Goal: Task Accomplishment & Management: Complete application form

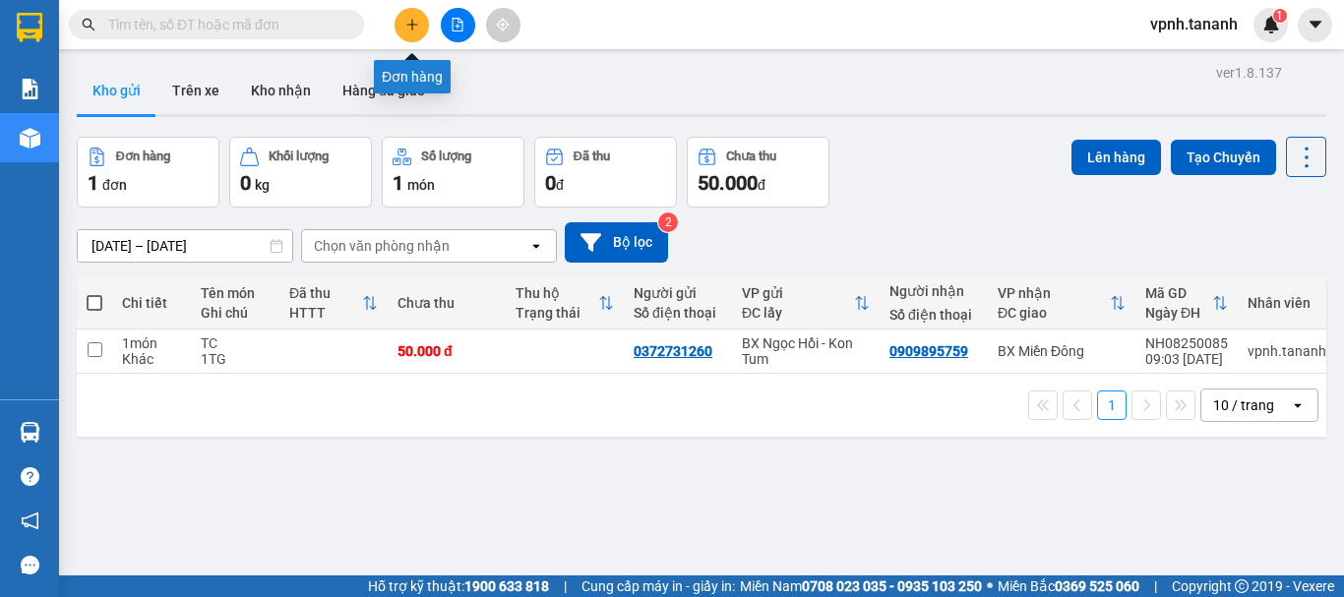
click at [416, 32] on button at bounding box center [412, 25] width 34 height 34
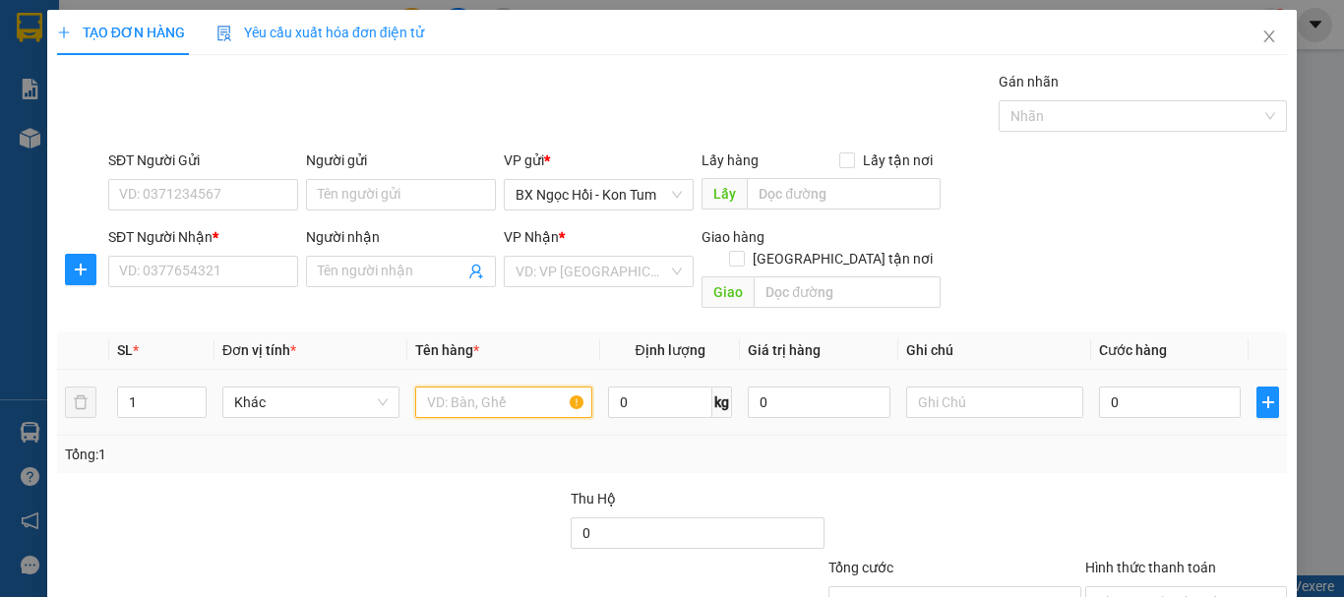
click at [526, 387] on input "text" at bounding box center [503, 402] width 177 height 31
click at [530, 387] on input "text" at bounding box center [503, 402] width 177 height 31
click at [605, 271] on input "search" at bounding box center [592, 272] width 153 height 30
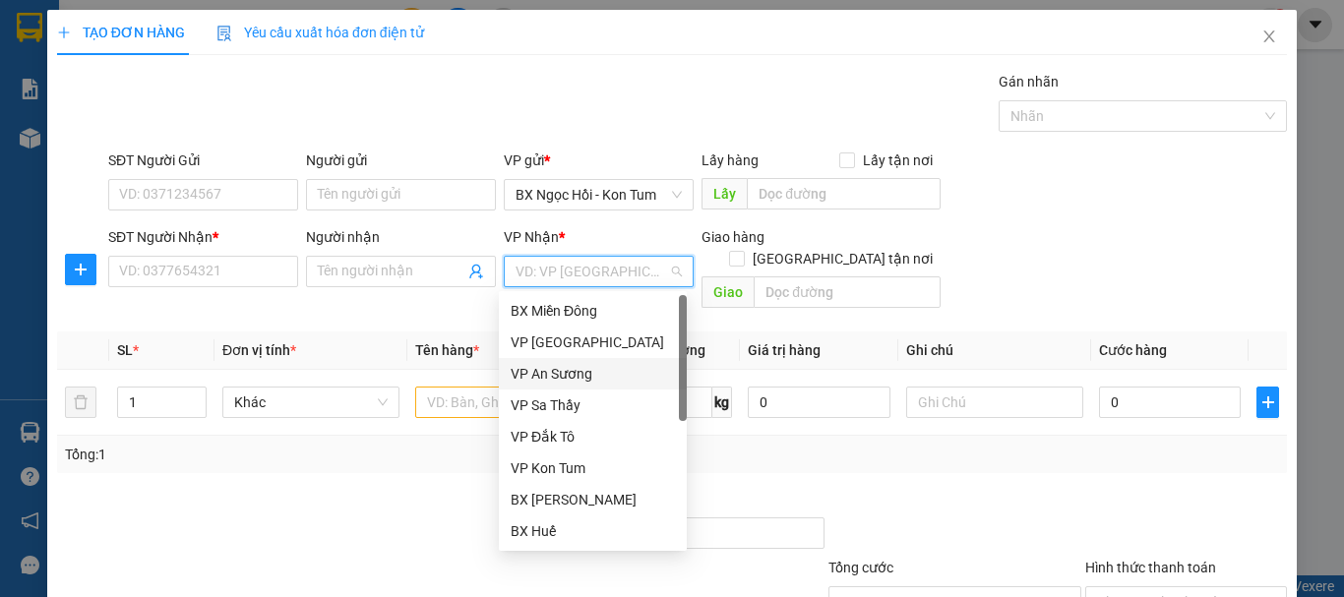
click at [588, 366] on div "VP An Sương" at bounding box center [593, 374] width 164 height 22
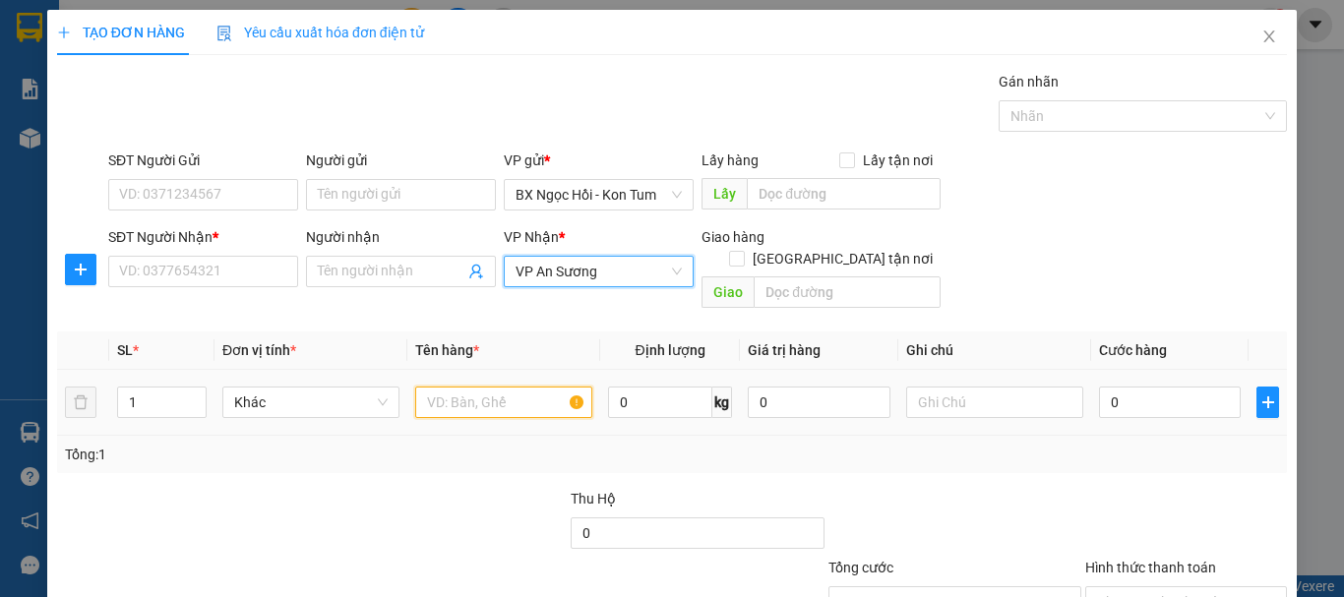
click at [506, 387] on input "text" at bounding box center [503, 402] width 177 height 31
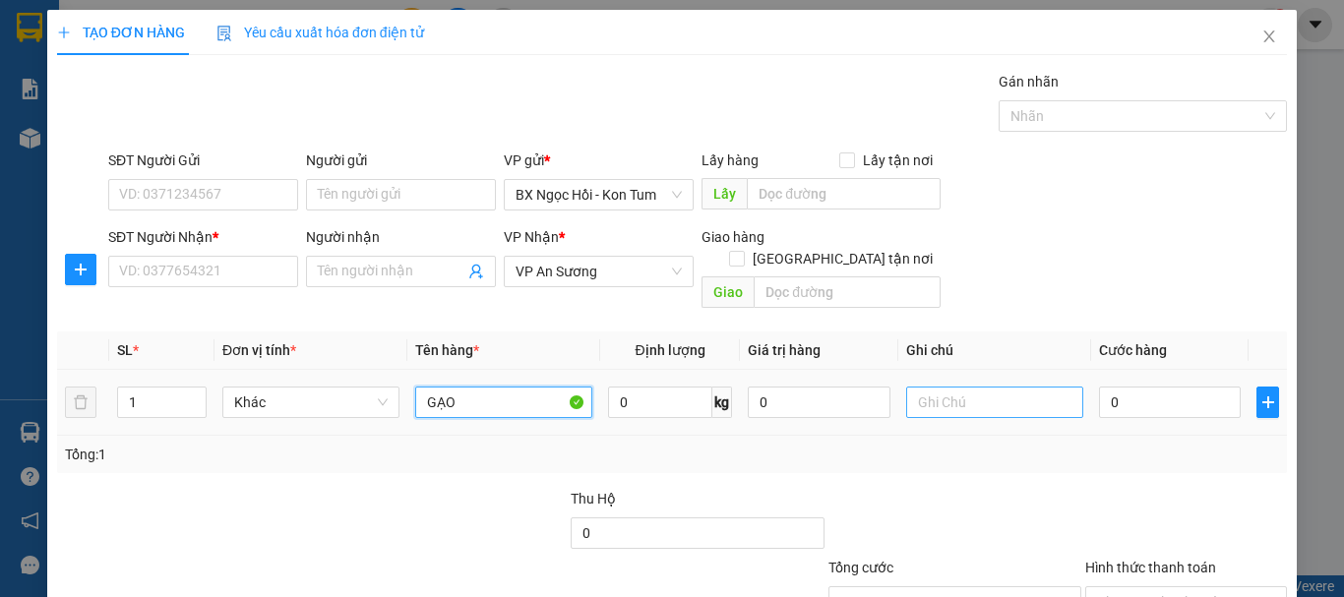
type input "GẠO"
click at [949, 387] on input "text" at bounding box center [994, 402] width 177 height 31
type input "1B"
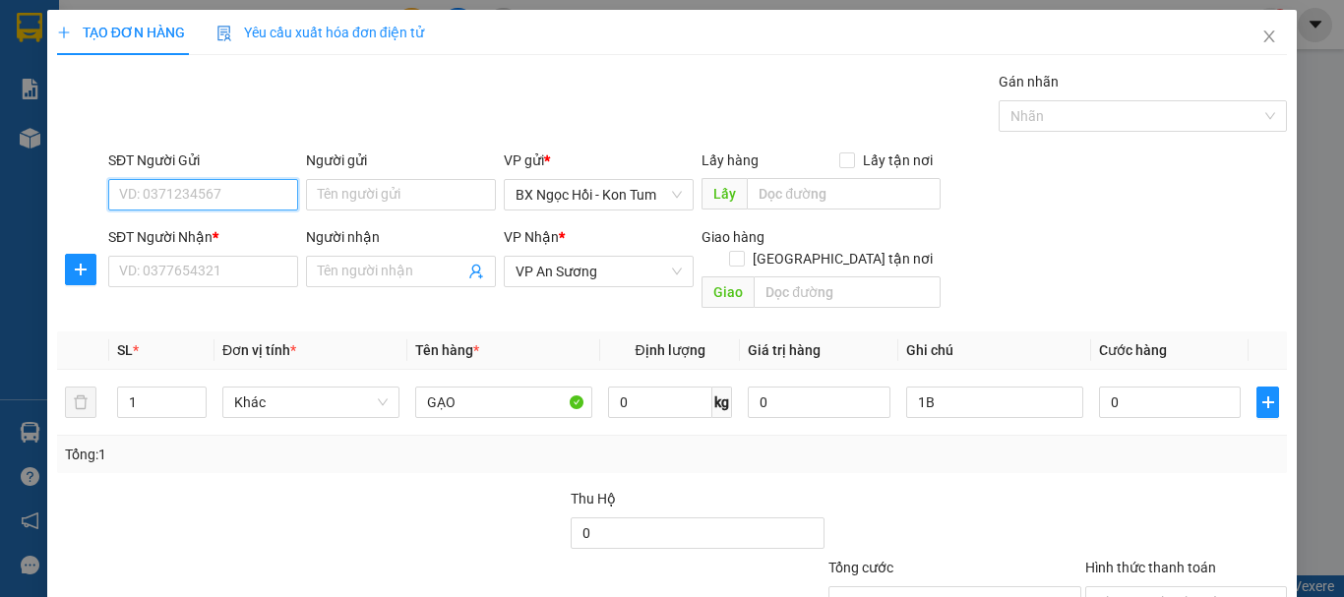
click at [236, 208] on input "SĐT Người Gửi" at bounding box center [203, 194] width 190 height 31
type input "0935122096"
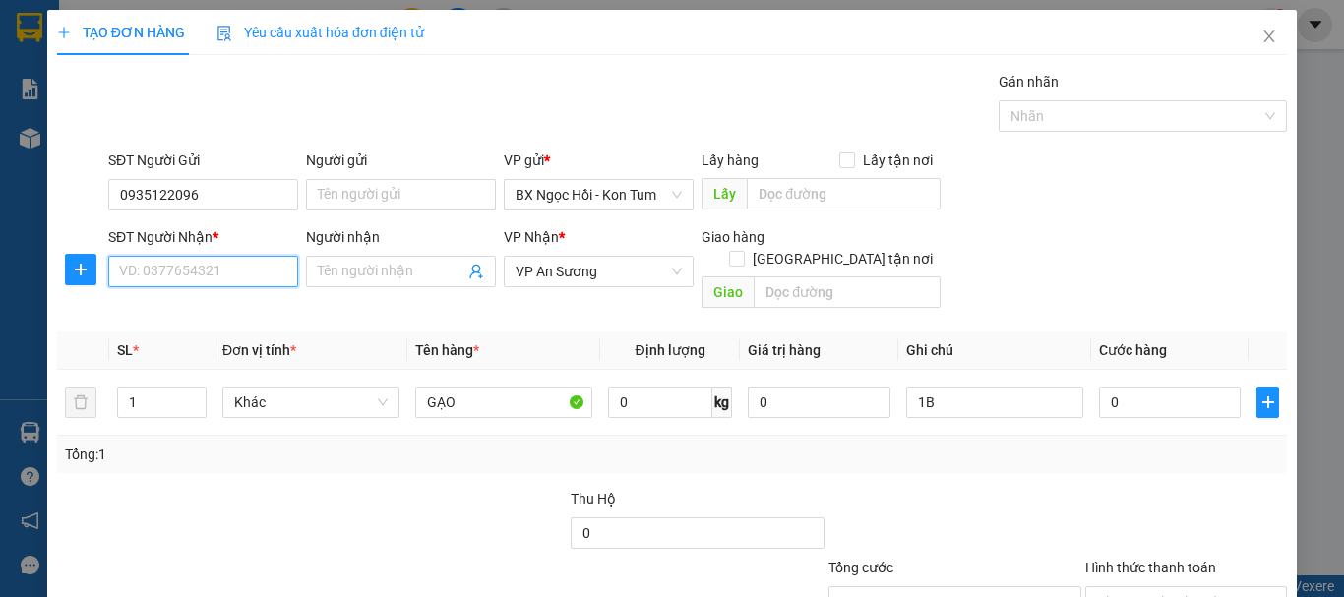
click at [263, 274] on input "SĐT Người Nhận *" at bounding box center [203, 271] width 190 height 31
type input "0909029383"
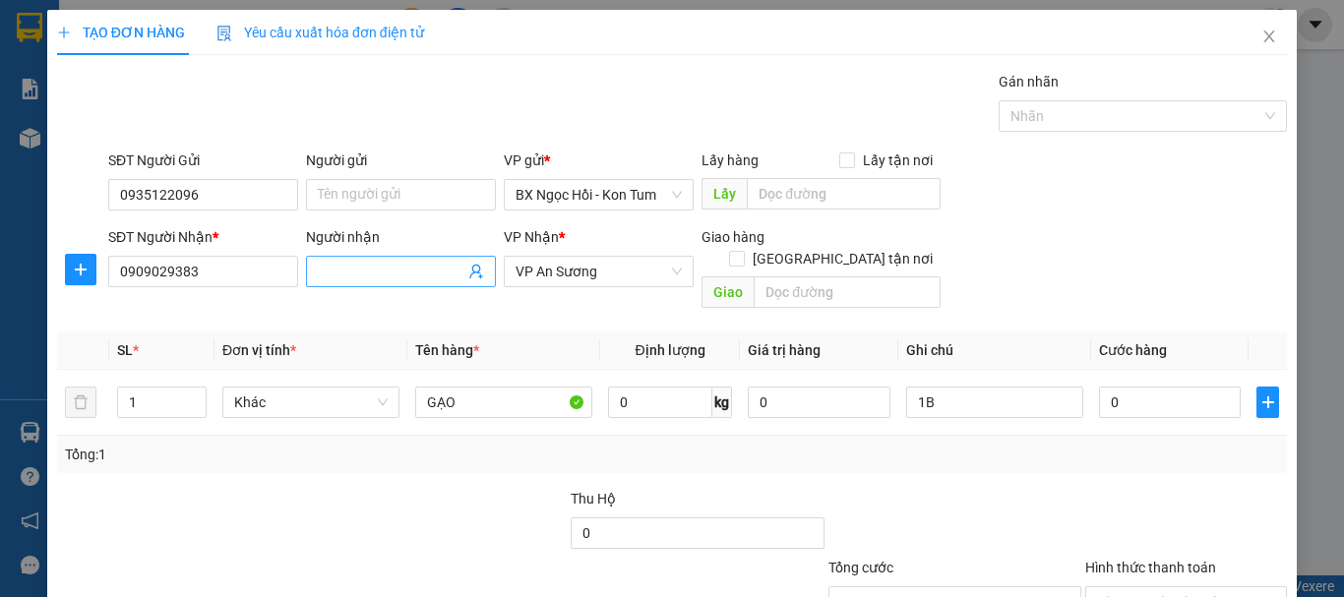
click at [461, 280] on span at bounding box center [401, 271] width 190 height 31
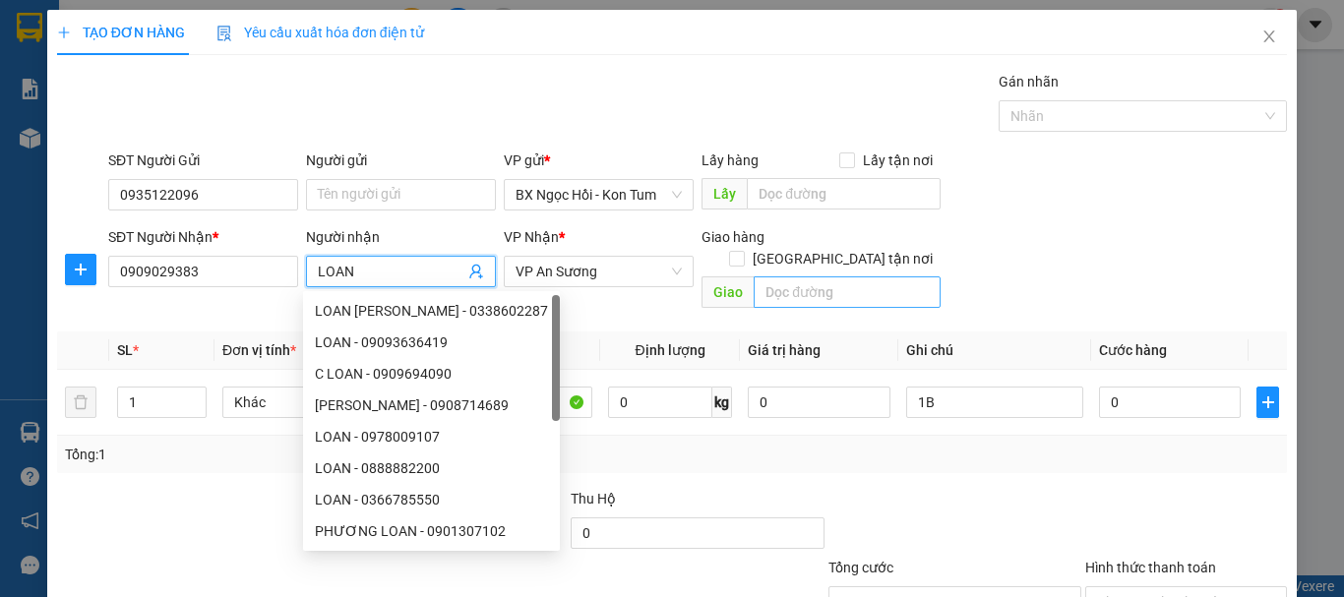
type input "LOAN"
click at [833, 277] on input "text" at bounding box center [847, 292] width 187 height 31
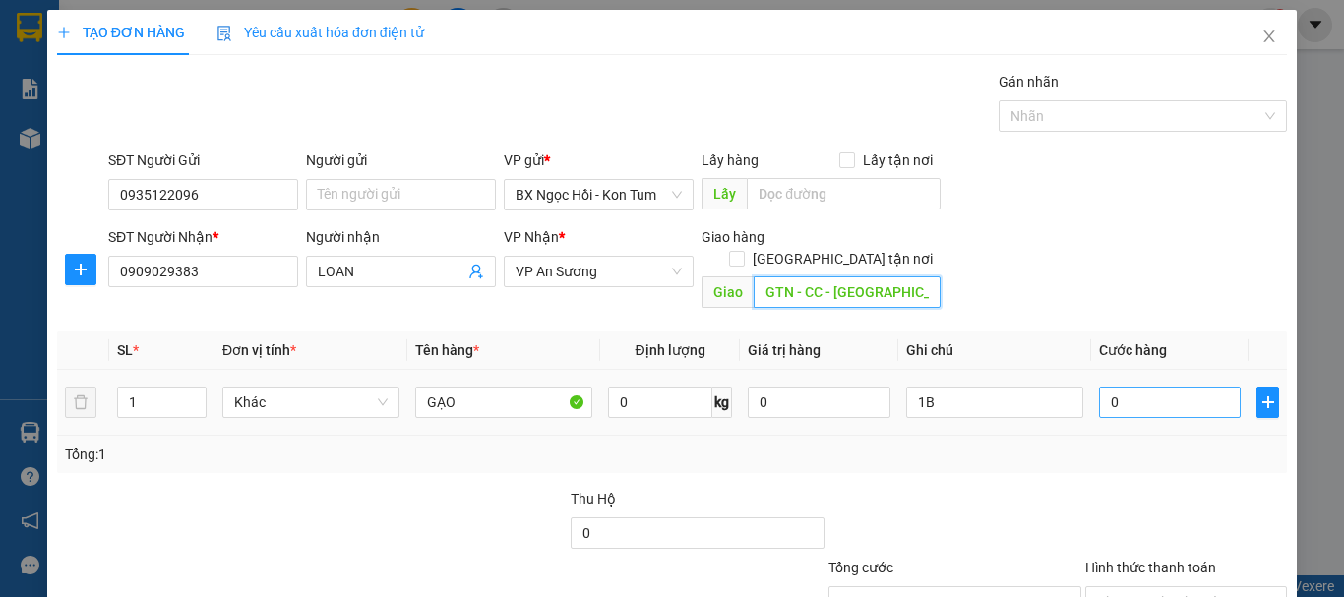
type input "GTN - CC - [GEOGRAPHIC_DATA]"
click at [1145, 387] on input "0" at bounding box center [1170, 402] width 142 height 31
type input "5"
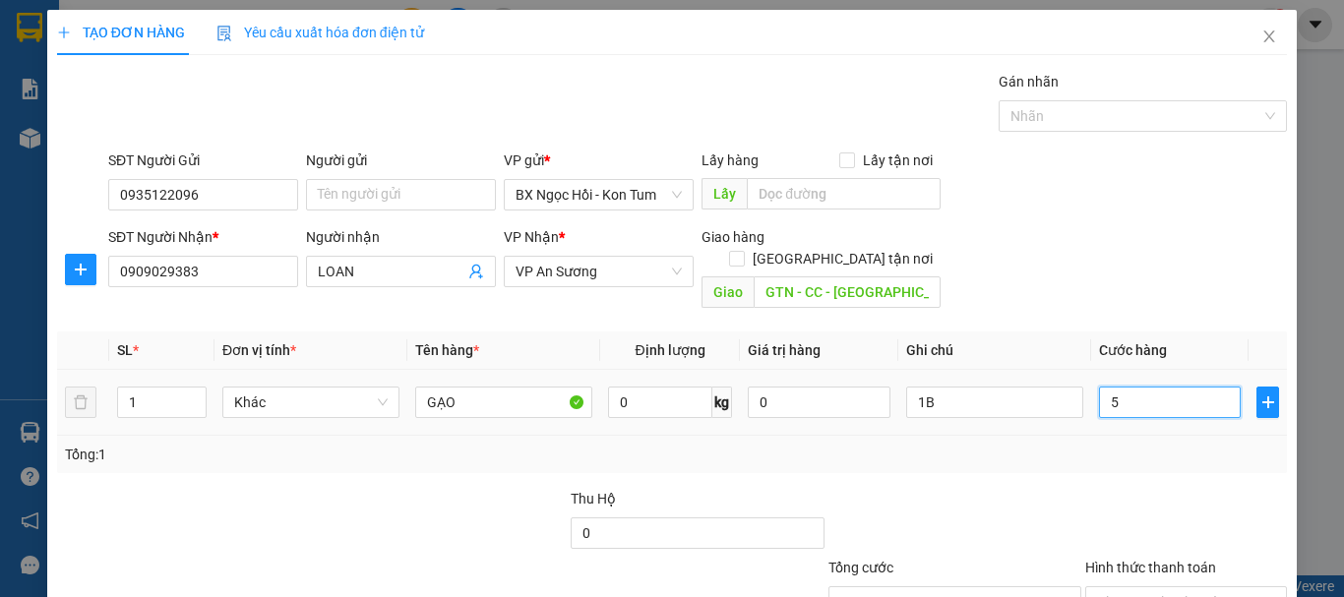
type input "59"
type input "5"
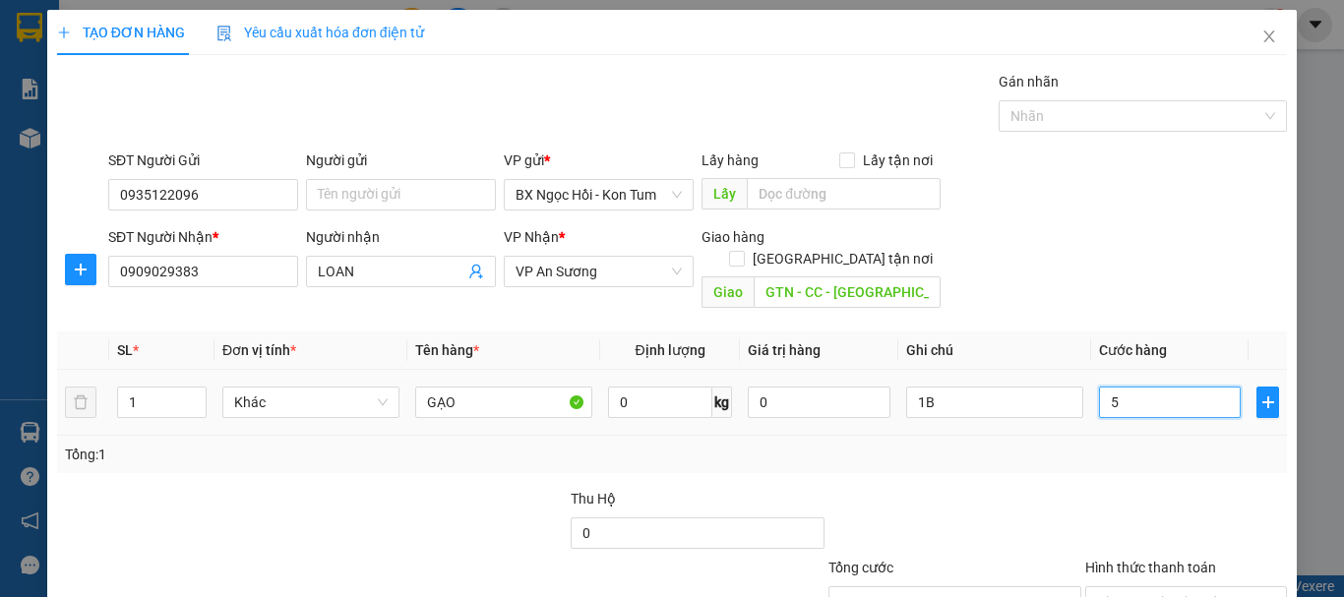
type input "5"
type input "50"
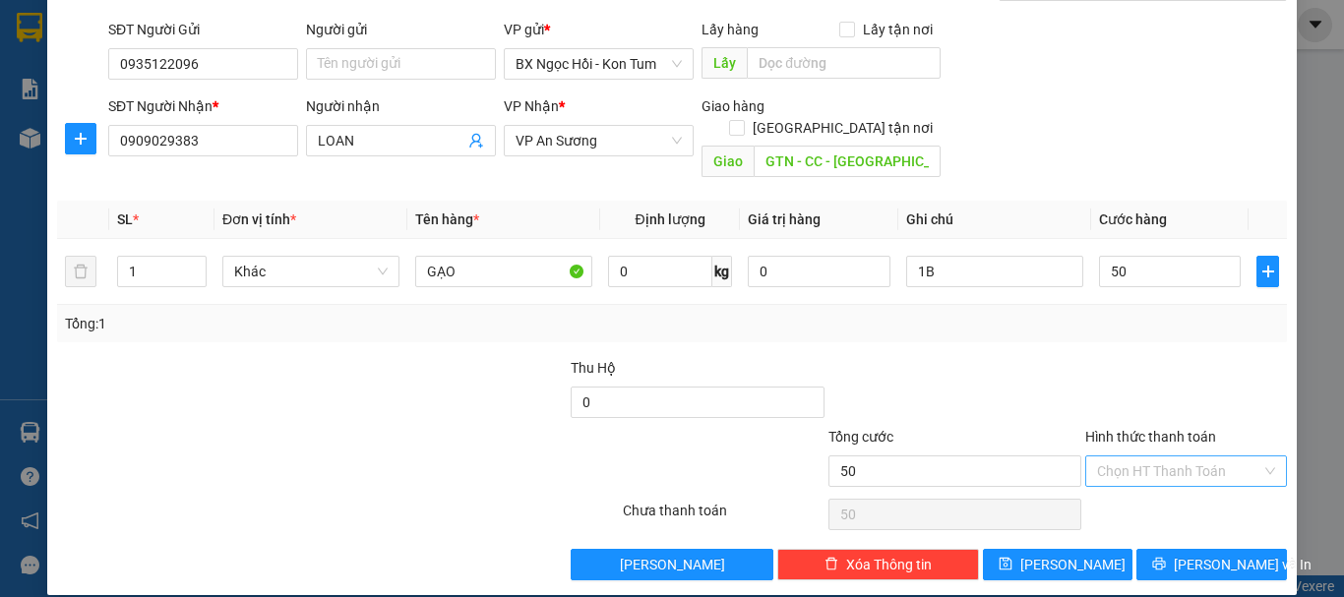
click at [1154, 457] on input "Hình thức thanh toán" at bounding box center [1179, 472] width 164 height 30
type input "50.000"
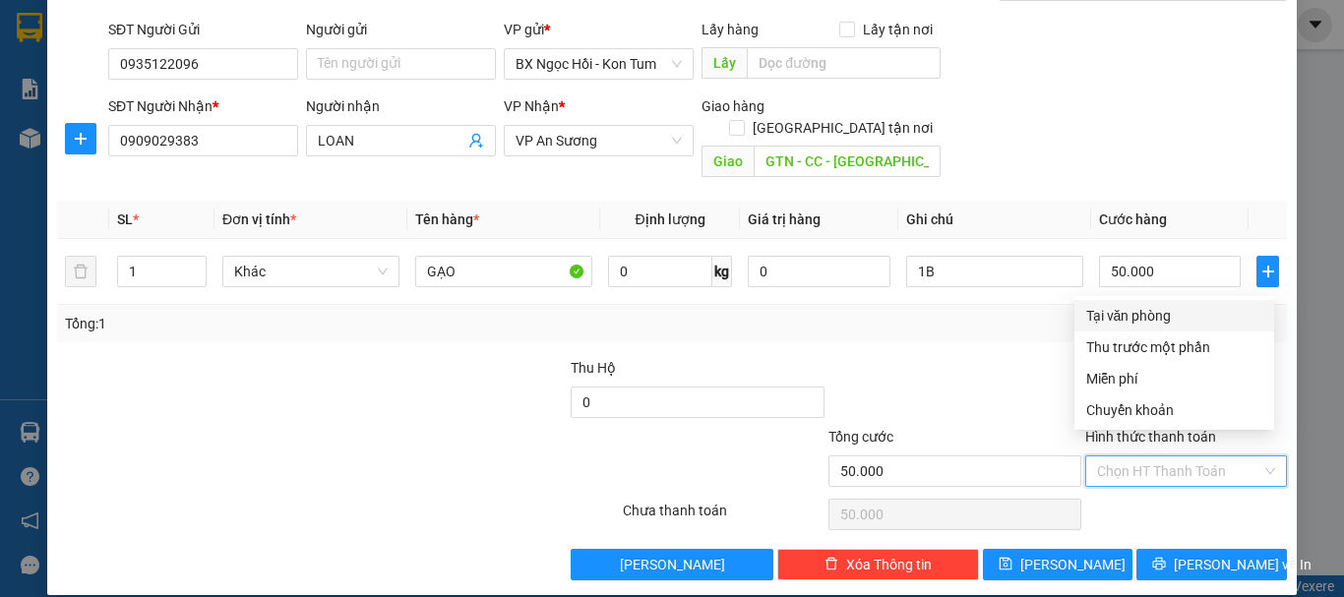
click at [1179, 309] on div "Tại văn phòng" at bounding box center [1174, 316] width 176 height 22
type input "0"
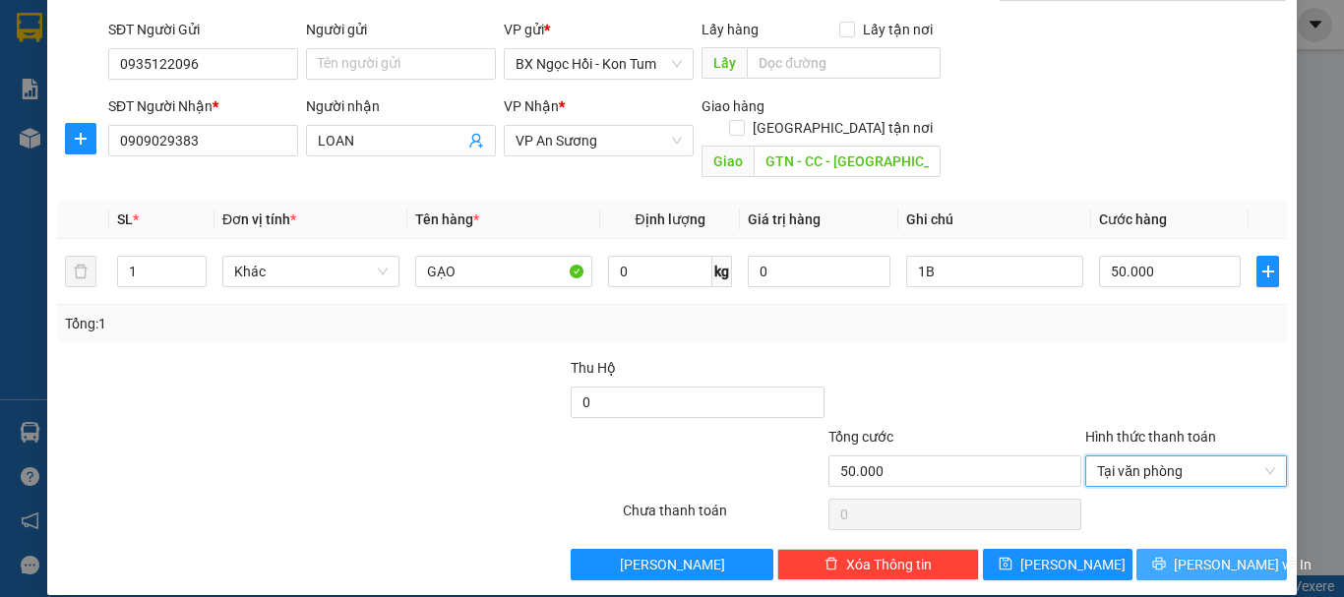
click at [1182, 554] on span "[PERSON_NAME] và In" at bounding box center [1243, 565] width 138 height 22
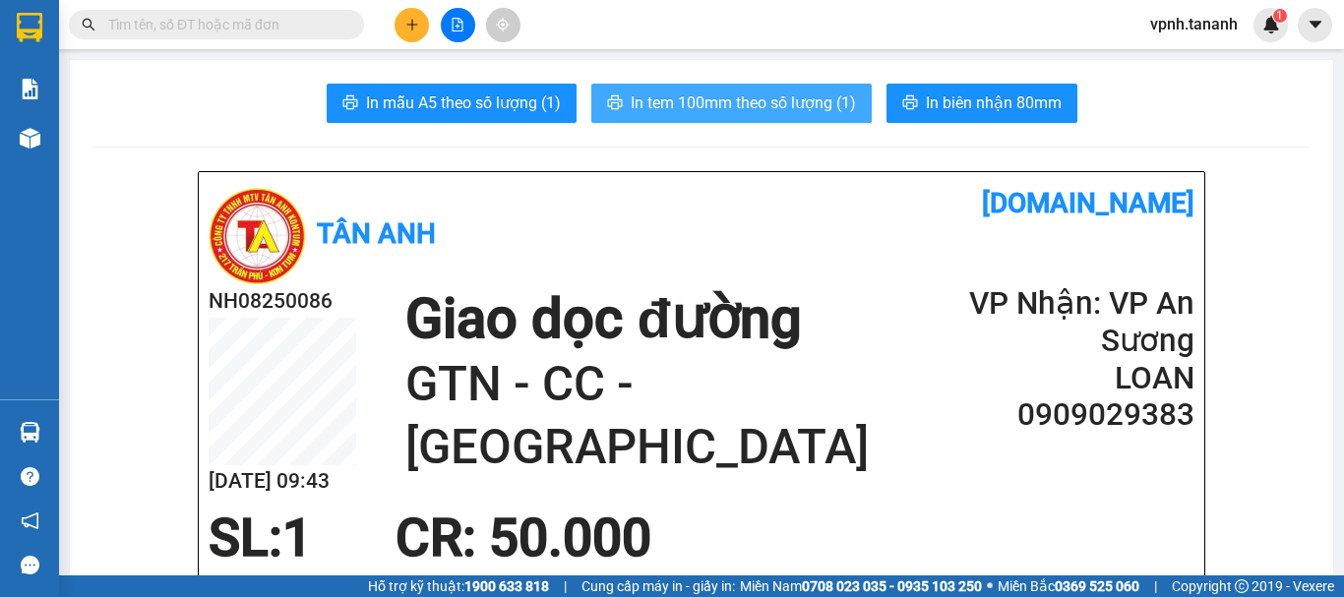
click at [743, 107] on span "In tem 100mm theo số lượng (1)" at bounding box center [743, 103] width 225 height 25
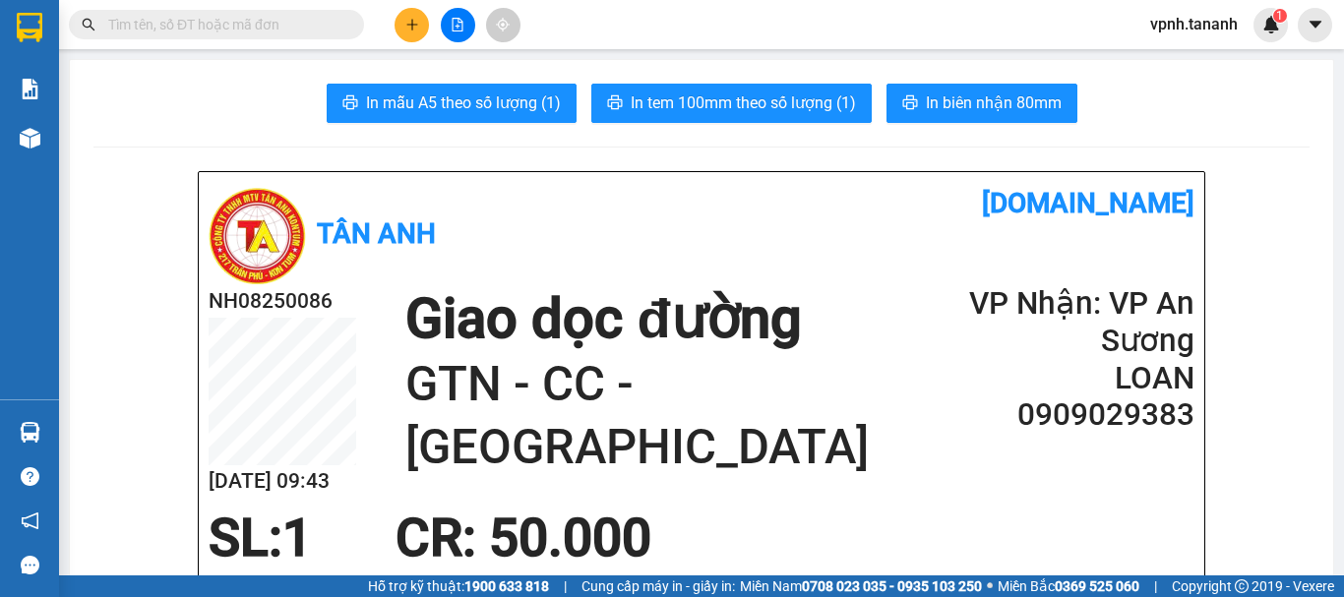
click at [729, 285] on div "NH08250086 [DATE] 09:43 Giao dọc đường GTN - CC - TÂN BÌNH VP Nhận: VP An Sương…" at bounding box center [702, 396] width 986 height 223
click at [722, 353] on h1 "GTN - CC - [GEOGRAPHIC_DATA]" at bounding box center [681, 415] width 552 height 125
click at [681, 353] on h1 "GTN - CC - [GEOGRAPHIC_DATA]" at bounding box center [681, 415] width 552 height 125
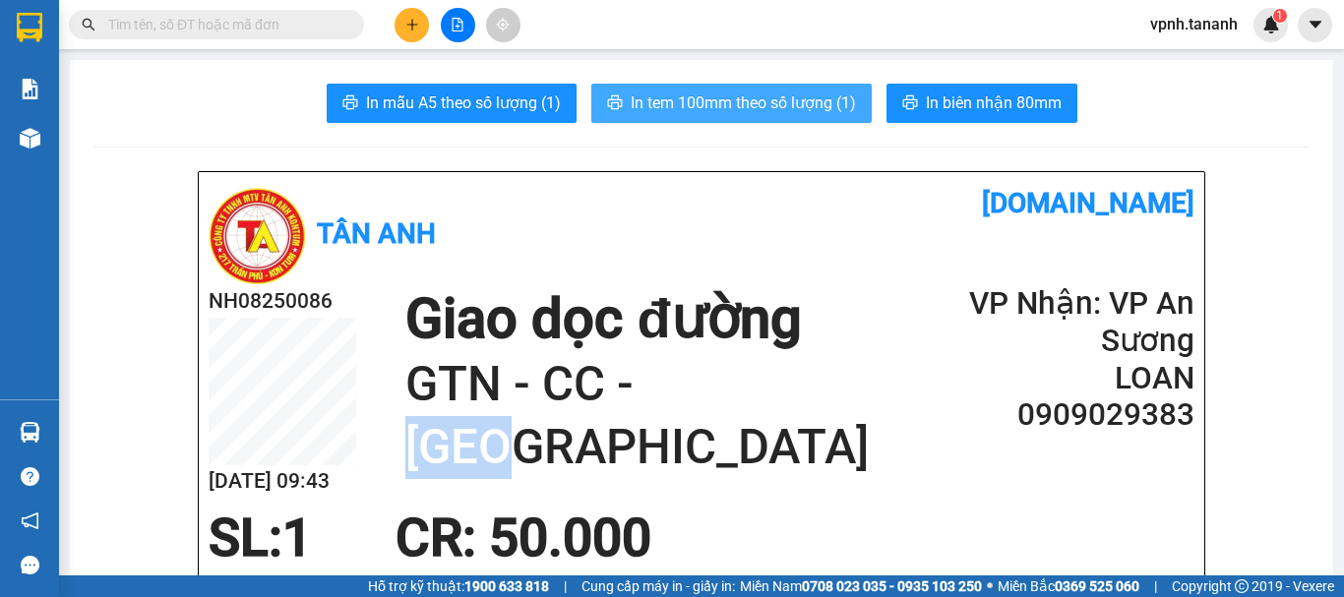
click at [807, 101] on span "In tem 100mm theo số lượng (1)" at bounding box center [743, 103] width 225 height 25
click at [1116, 533] on div "SL: 1 CR : 50.000" at bounding box center [690, 538] width 986 height 59
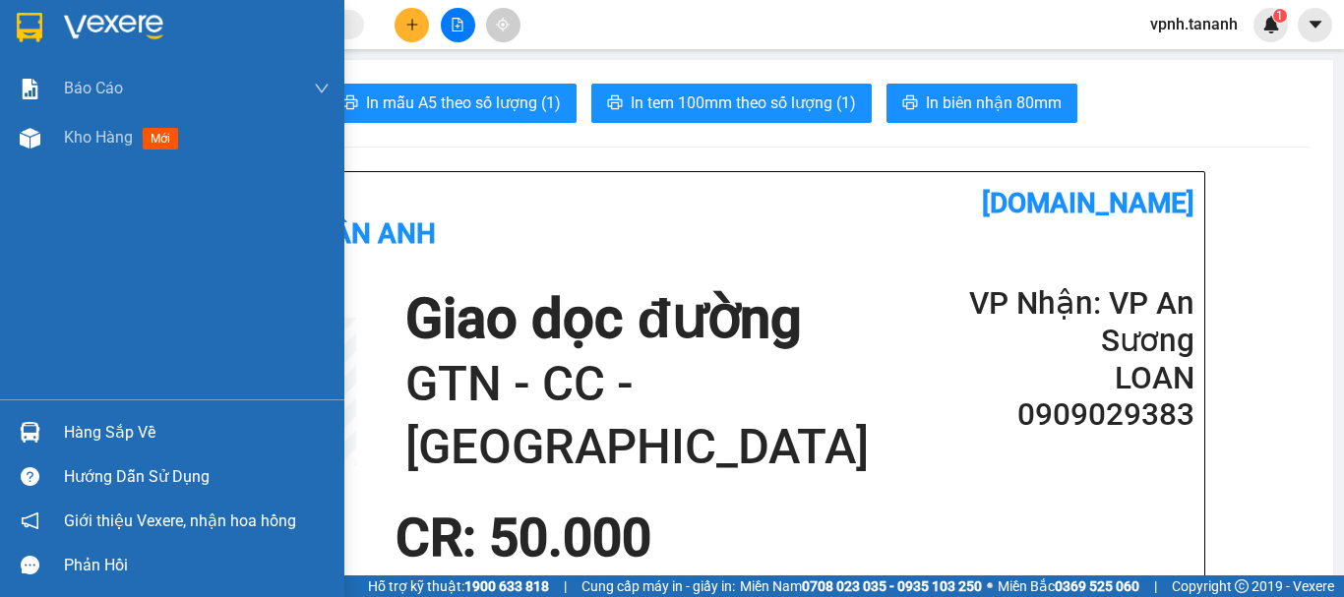
click at [23, 25] on img at bounding box center [30, 28] width 26 height 30
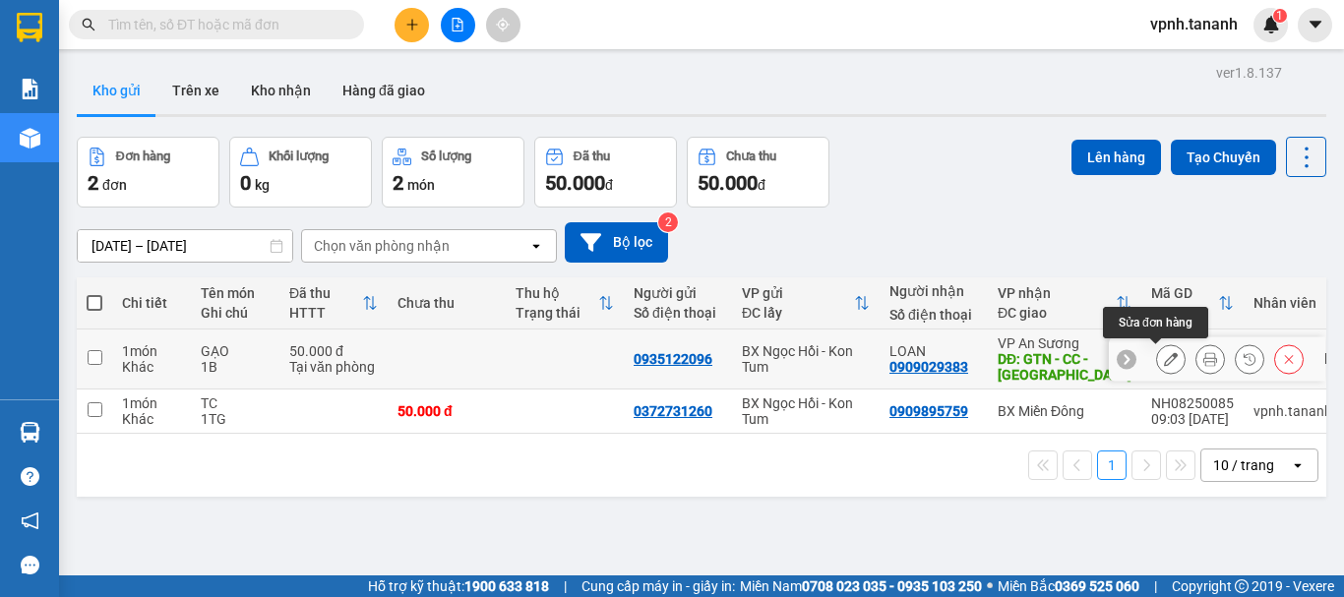
click at [1164, 342] on button at bounding box center [1171, 359] width 28 height 34
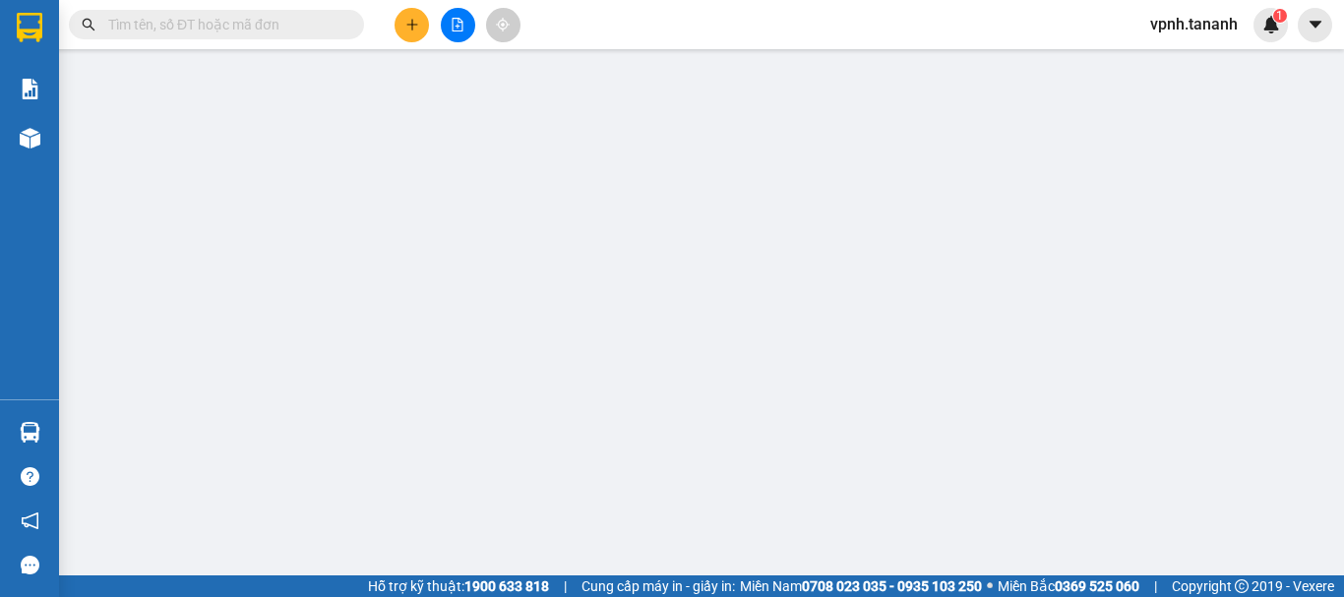
click at [1161, 269] on div "SĐT Người Nhận * VD: 0377654321 Người nhận * VP Nhận * VD: VP [GEOGRAPHIC_DATA]…" at bounding box center [697, 275] width 1187 height 91
type input "0935122096"
type input "0909029383"
type input "GTN - CC - [GEOGRAPHIC_DATA]"
type input "50.000"
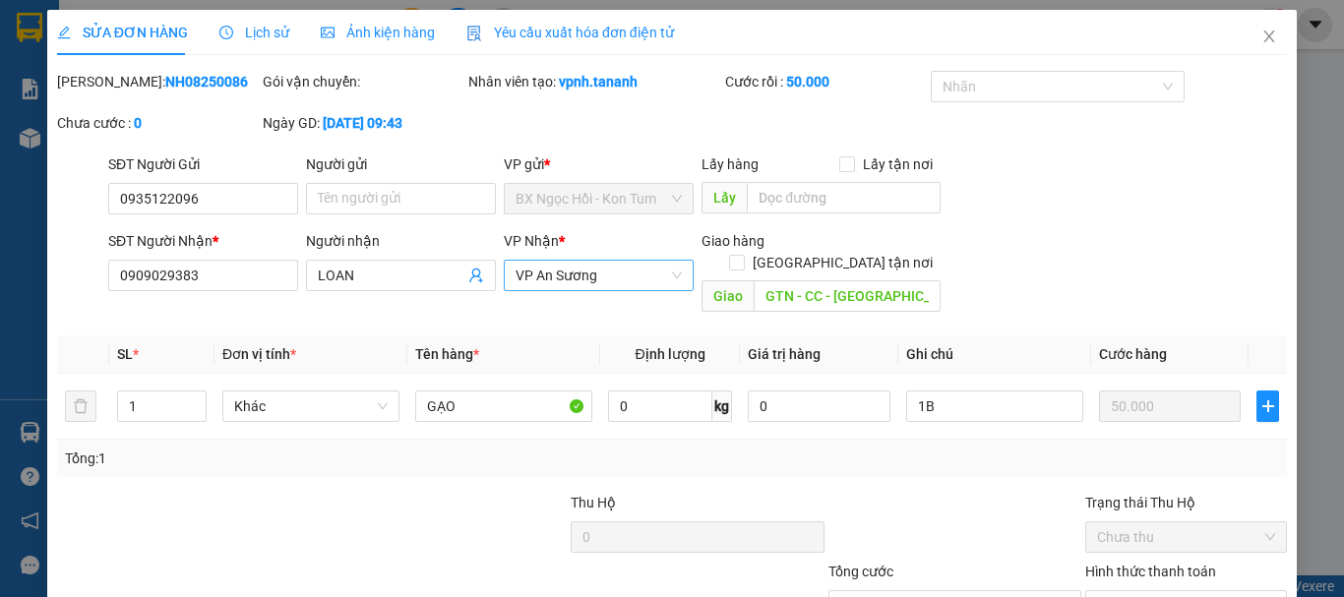
click at [599, 265] on span "VP An Sương" at bounding box center [599, 276] width 166 height 30
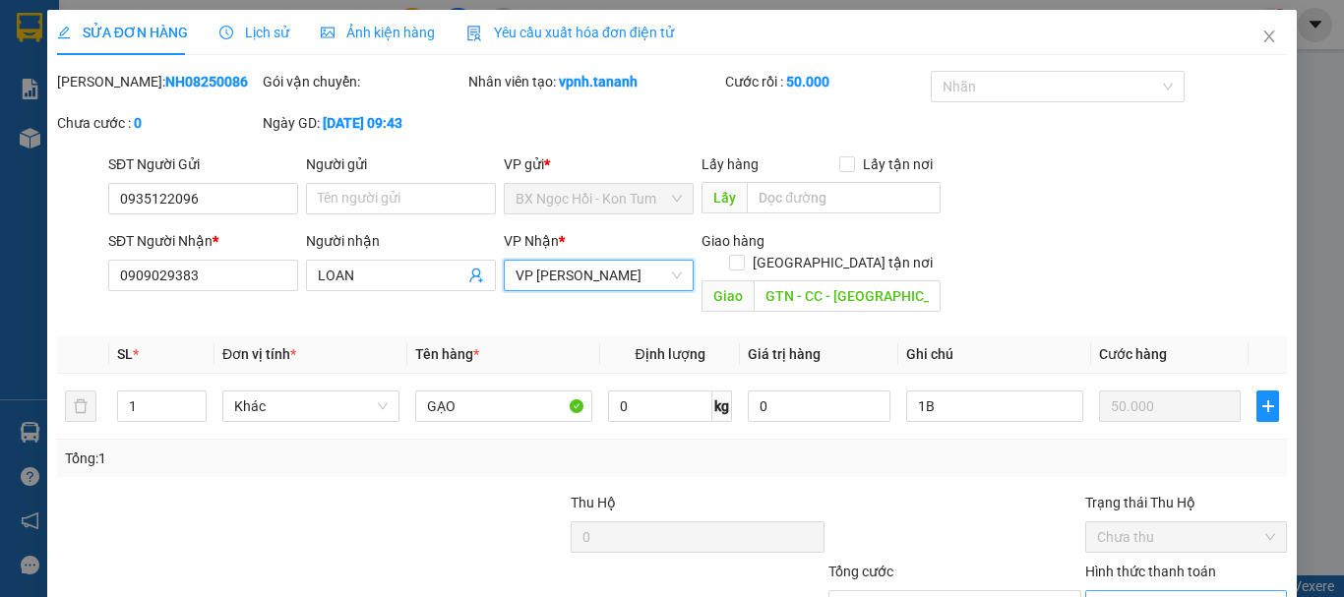
click at [1141, 591] on span "Tại văn phòng" at bounding box center [1186, 606] width 178 height 30
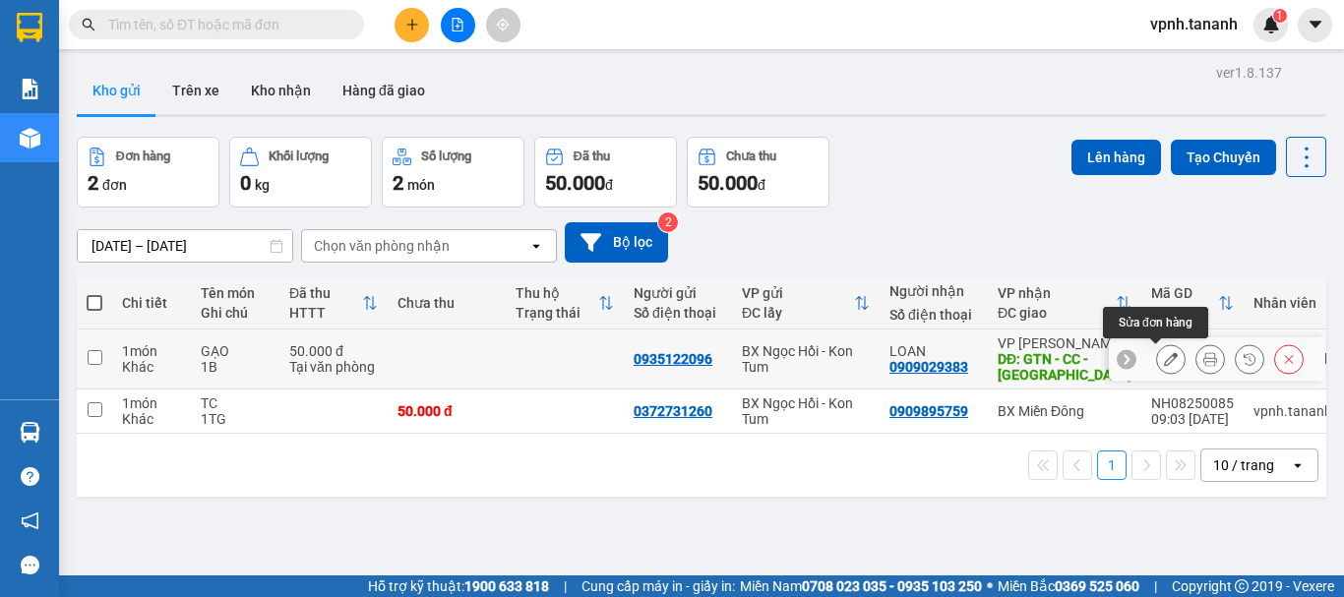
click at [1164, 360] on icon at bounding box center [1171, 359] width 14 height 14
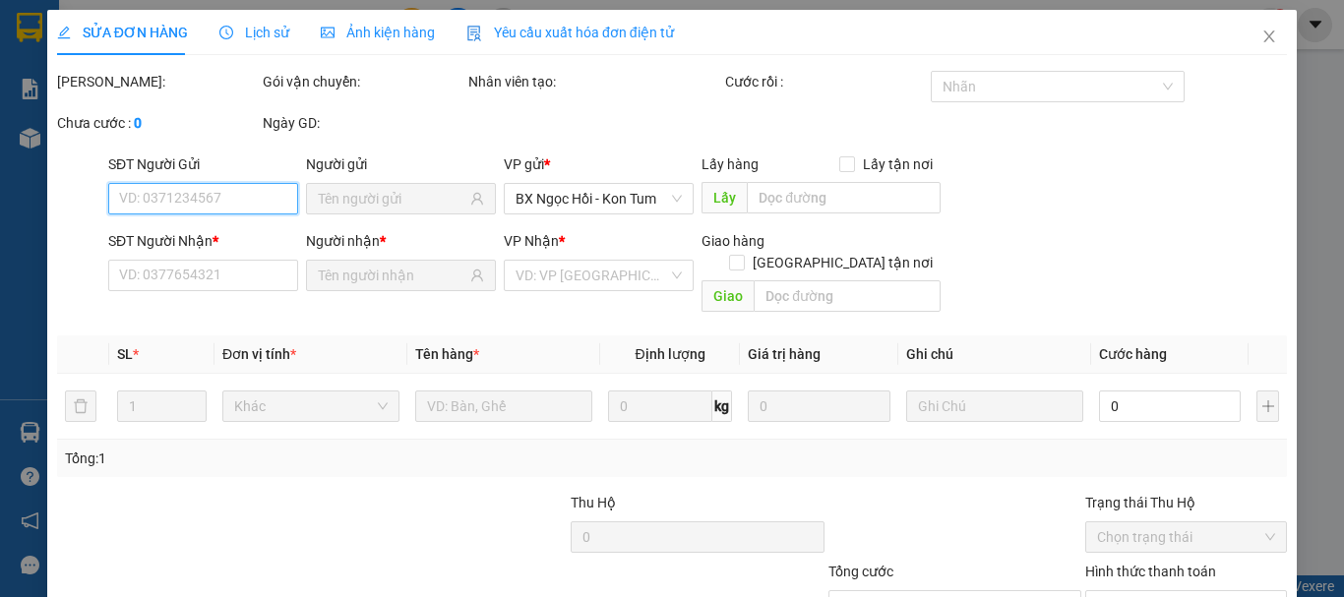
type input "0935122096"
type input "0909029383"
type input "GTN - CC - [GEOGRAPHIC_DATA]"
type input "50.000"
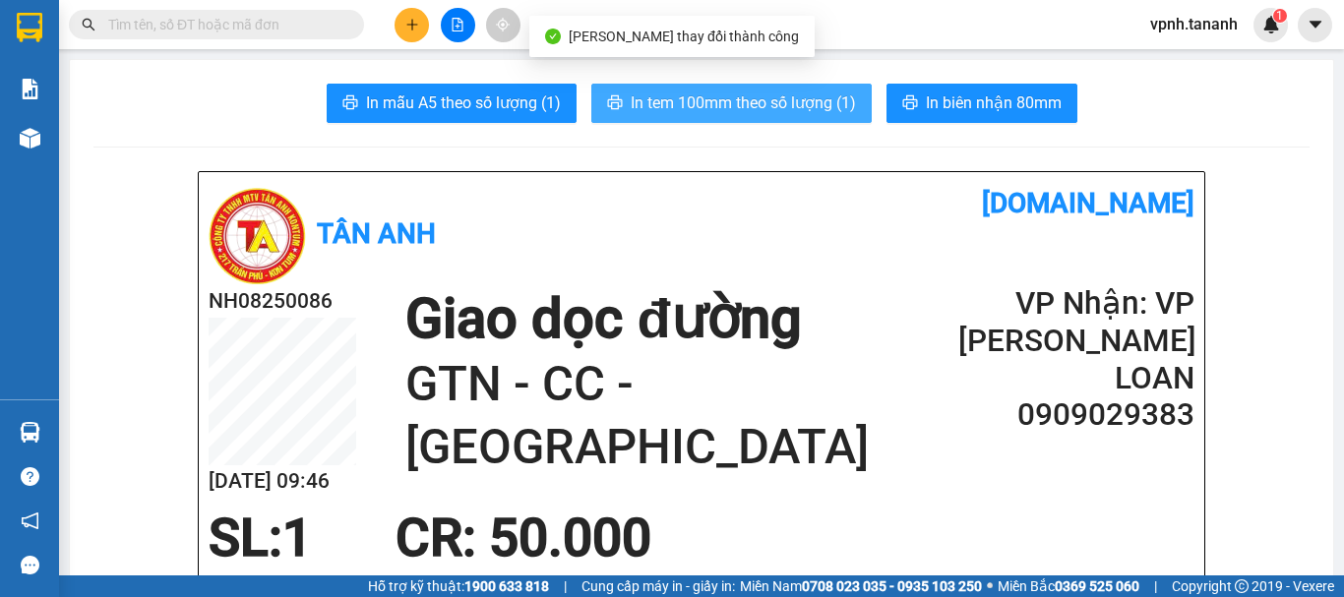
click at [719, 104] on span "In tem 100mm theo số lượng (1)" at bounding box center [743, 103] width 225 height 25
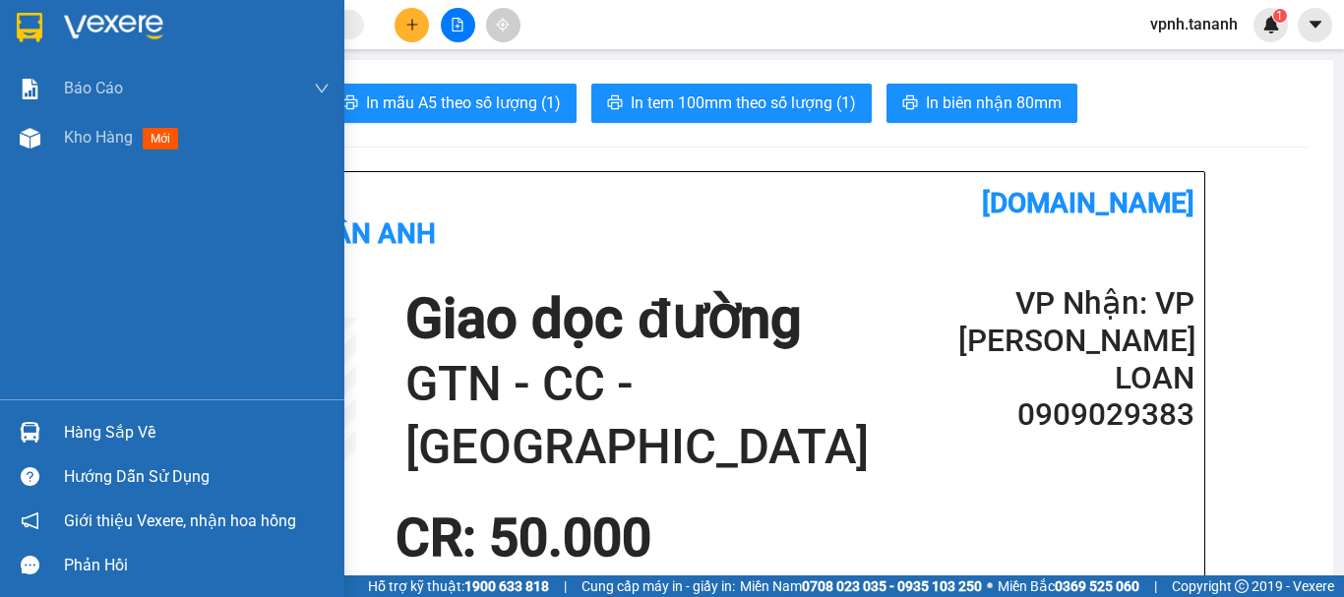
click at [20, 25] on img at bounding box center [30, 28] width 26 height 30
click at [20, 24] on img at bounding box center [30, 28] width 26 height 30
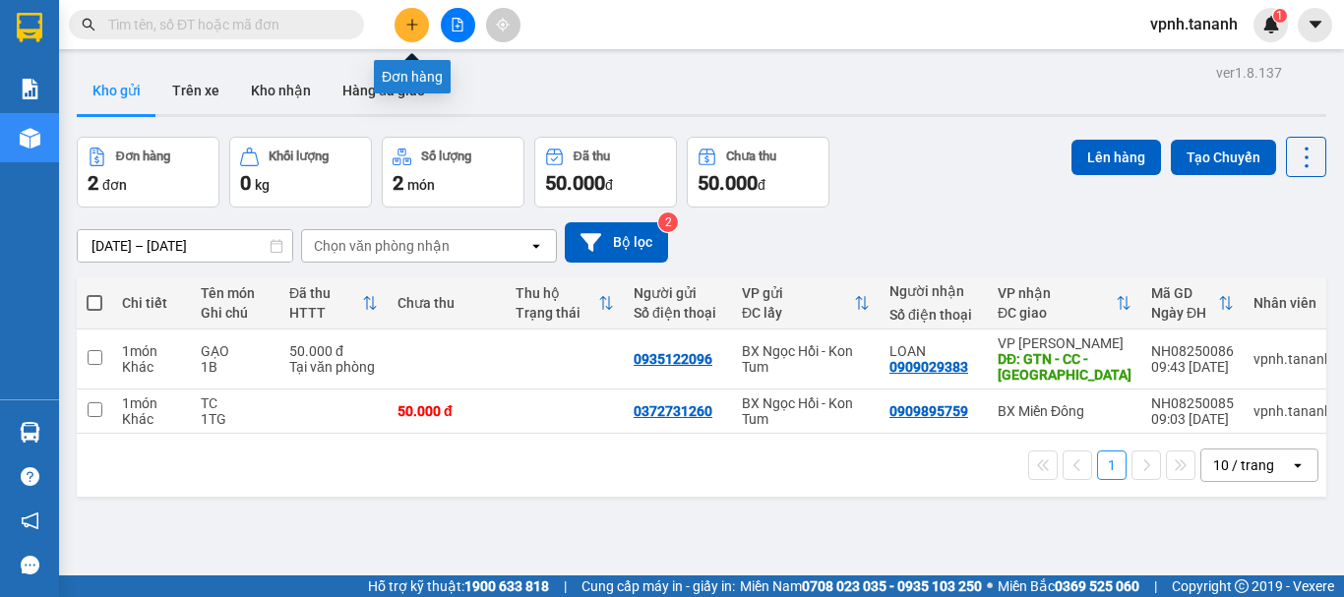
click at [405, 35] on button at bounding box center [412, 25] width 34 height 34
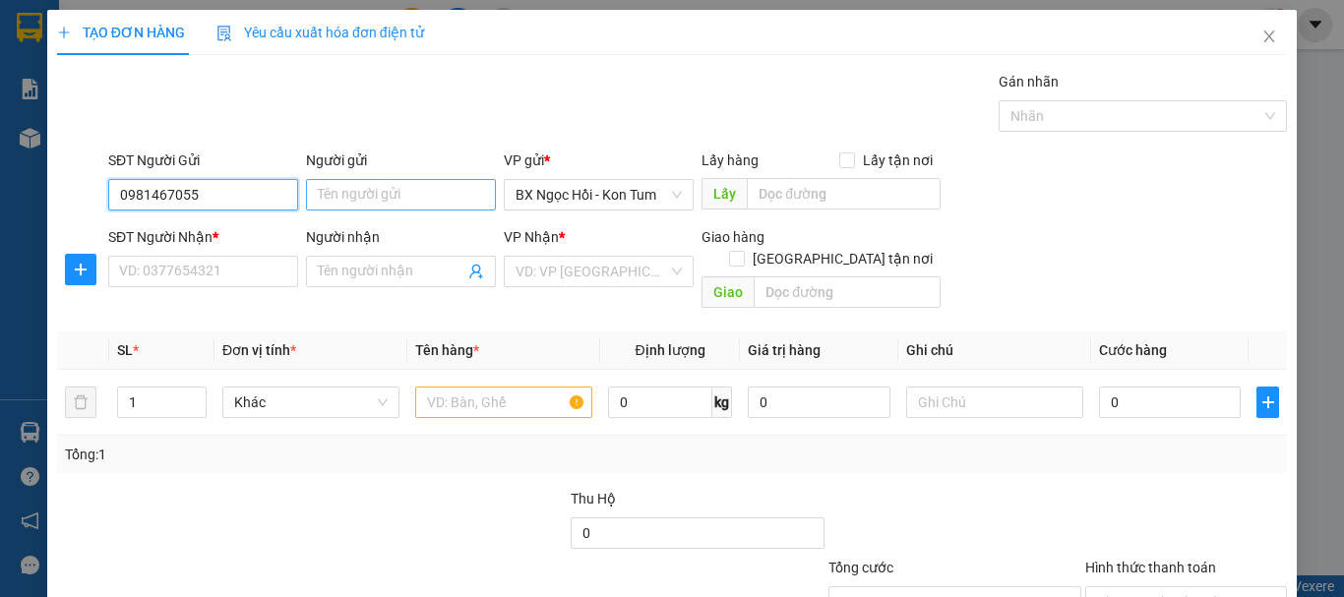
type input "0981467055"
click at [388, 194] on input "Người gửi" at bounding box center [401, 194] width 190 height 31
type input "HƯƠNG PVNH"
click at [147, 201] on input "0981467055" at bounding box center [203, 194] width 190 height 31
click at [166, 206] on input "0981467055" at bounding box center [203, 194] width 190 height 31
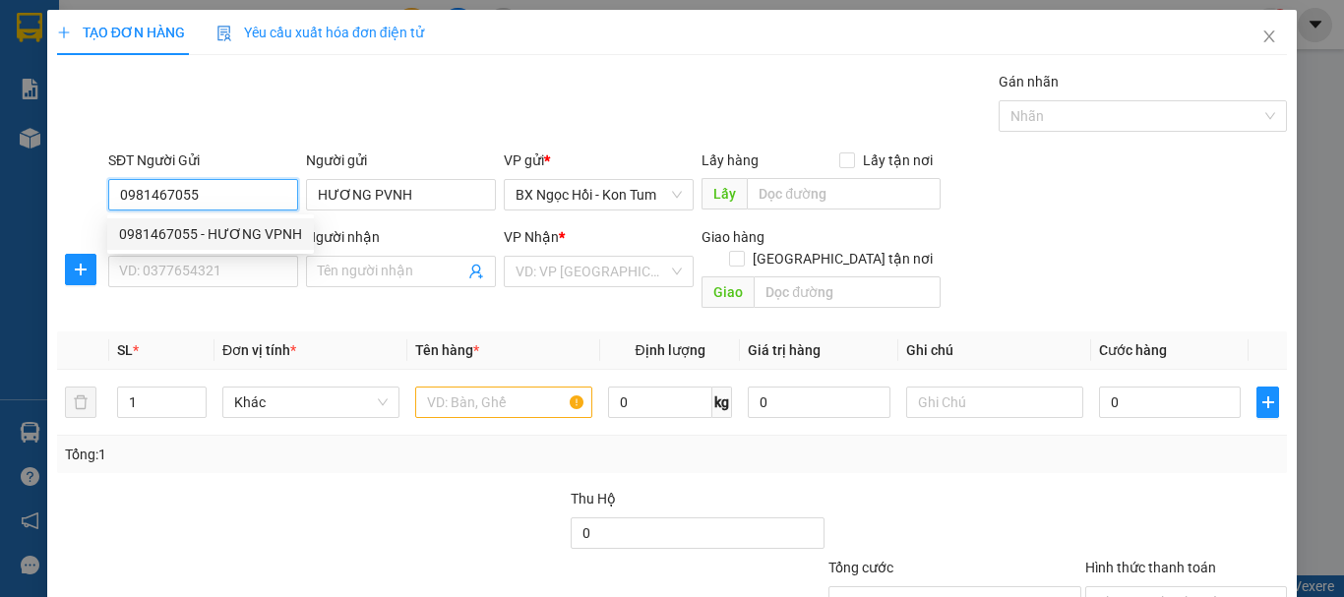
click at [217, 201] on input "0981467055" at bounding box center [203, 194] width 190 height 31
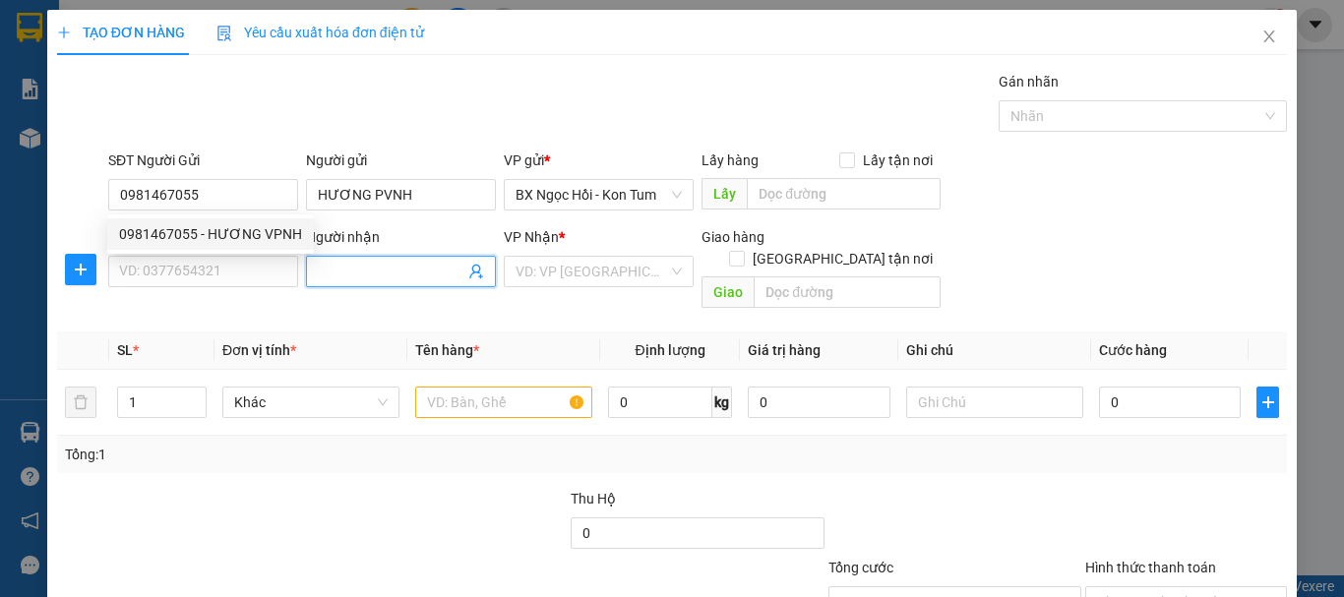
click at [371, 274] on input "Người nhận" at bounding box center [391, 272] width 147 height 22
type input "BÁC ẢNH"
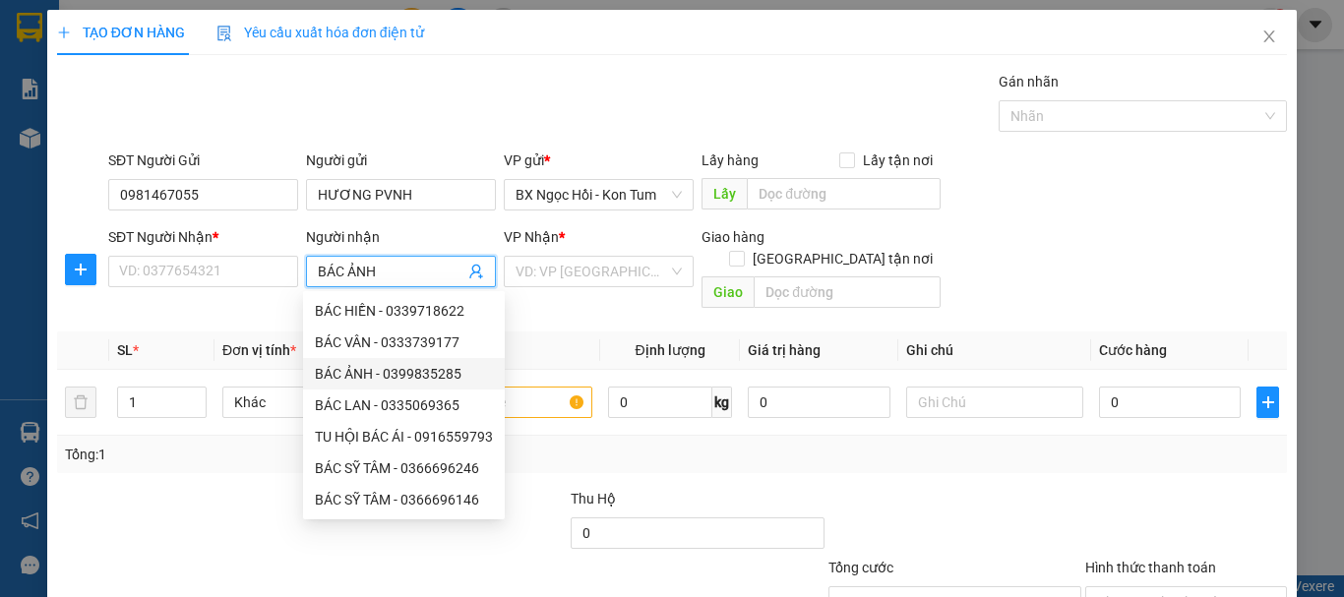
click at [428, 367] on div "BÁC ẢNH - 0399835285" at bounding box center [404, 374] width 178 height 22
type input "0399835285"
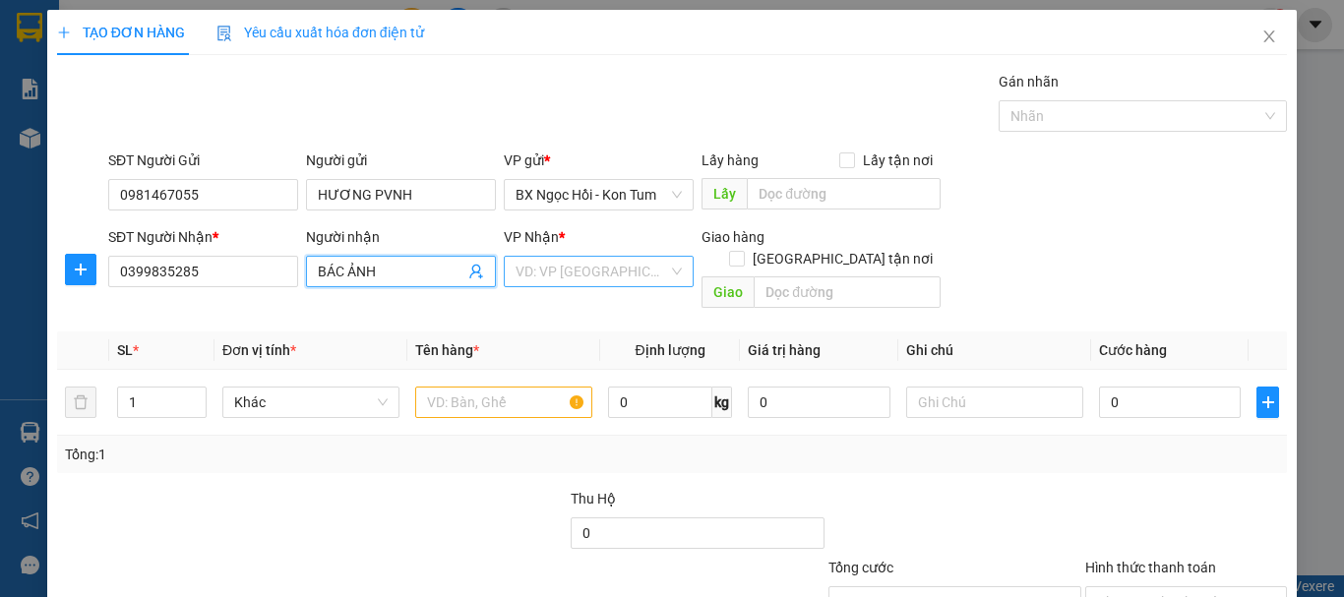
type input "BÁC ẢNH"
click at [616, 263] on input "search" at bounding box center [592, 272] width 153 height 30
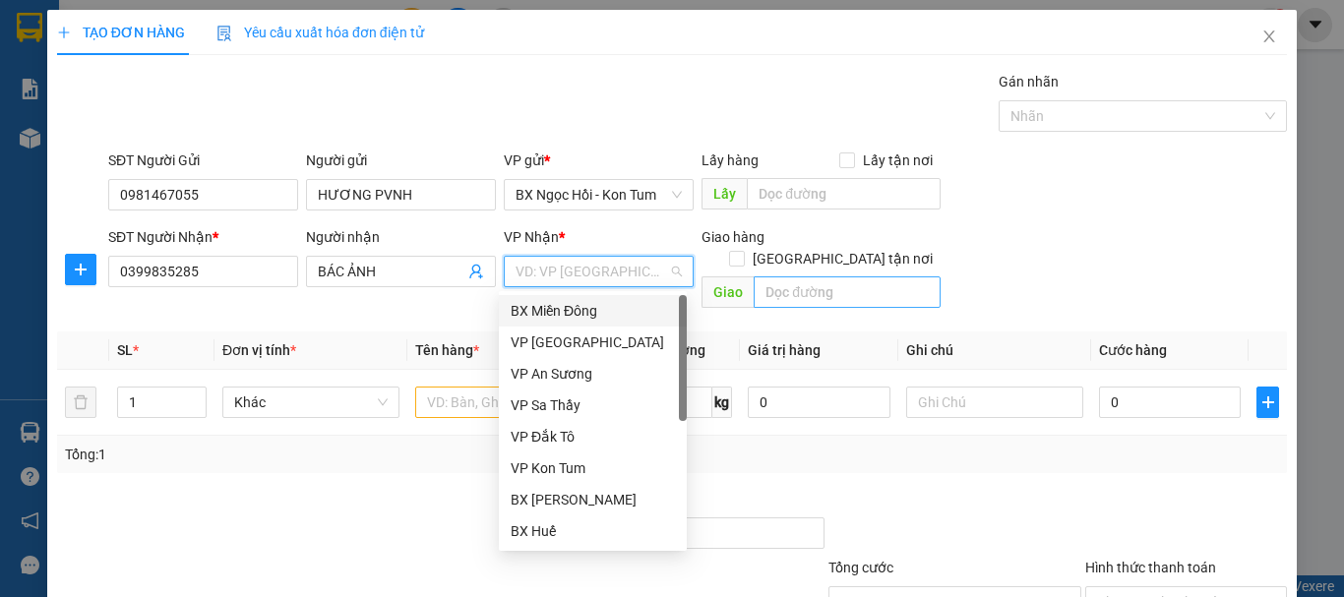
drag, startPoint x: 613, startPoint y: 311, endPoint x: 782, endPoint y: 274, distance: 173.3
click at [615, 311] on div "BX Miền Đông" at bounding box center [593, 311] width 164 height 22
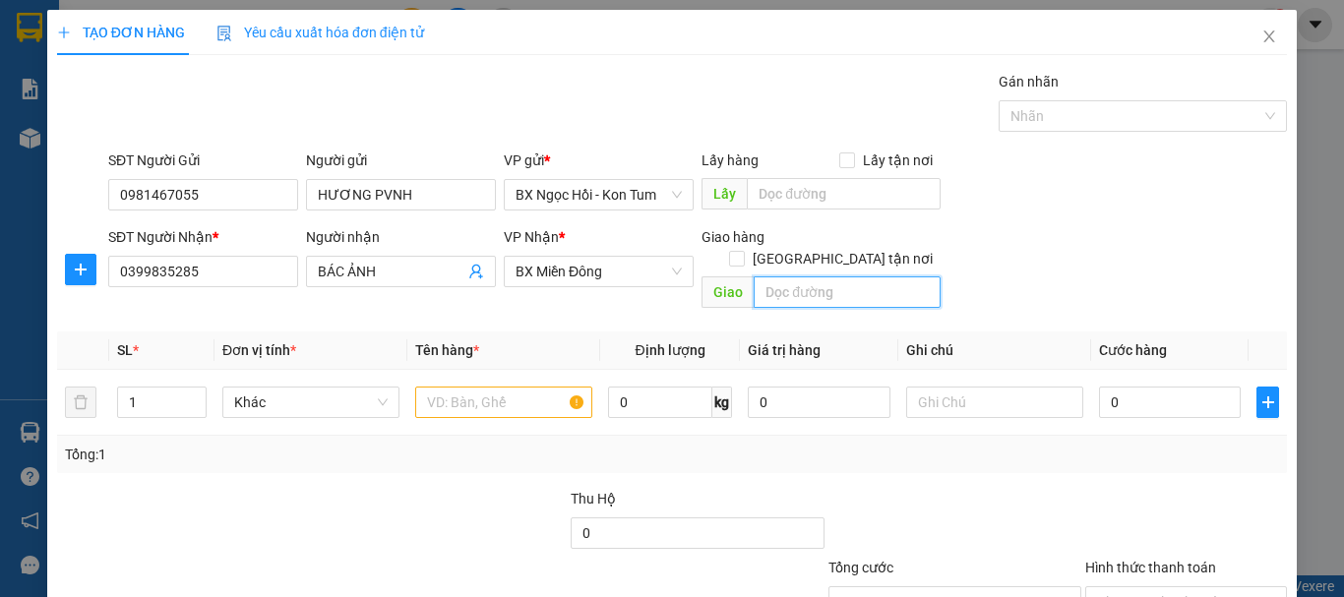
click at [804, 277] on input "text" at bounding box center [847, 292] width 187 height 31
type input "CỔNG XANH / BD"
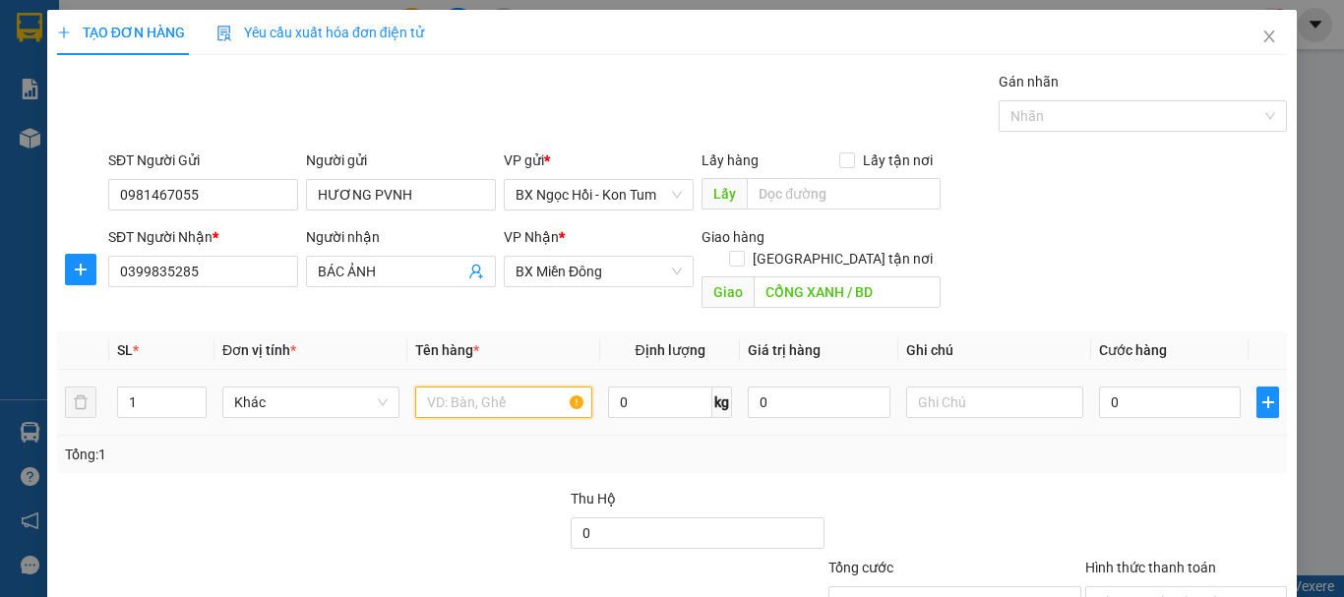
click at [499, 389] on input "text" at bounding box center [503, 402] width 177 height 31
type input "TC"
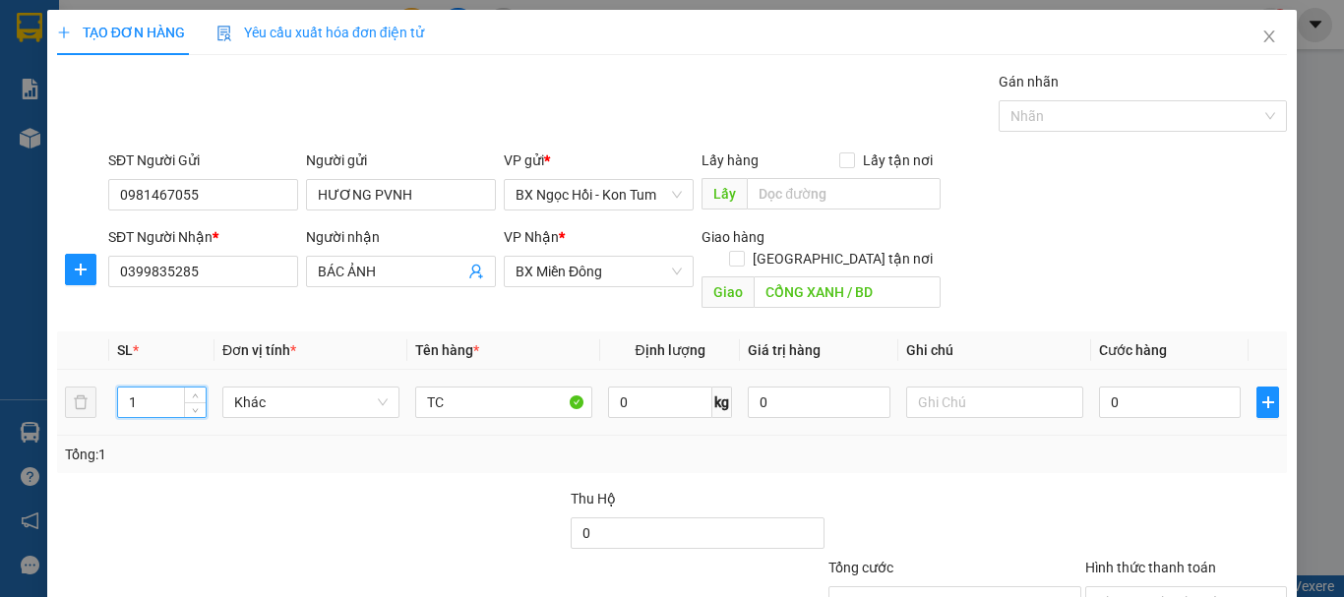
click at [145, 388] on input "1" at bounding box center [162, 403] width 88 height 30
click at [190, 400] on span "Decrease Value" at bounding box center [195, 409] width 22 height 18
click at [1018, 387] on input "text" at bounding box center [994, 402] width 177 height 31
type input "1 BAO"
type input "2"
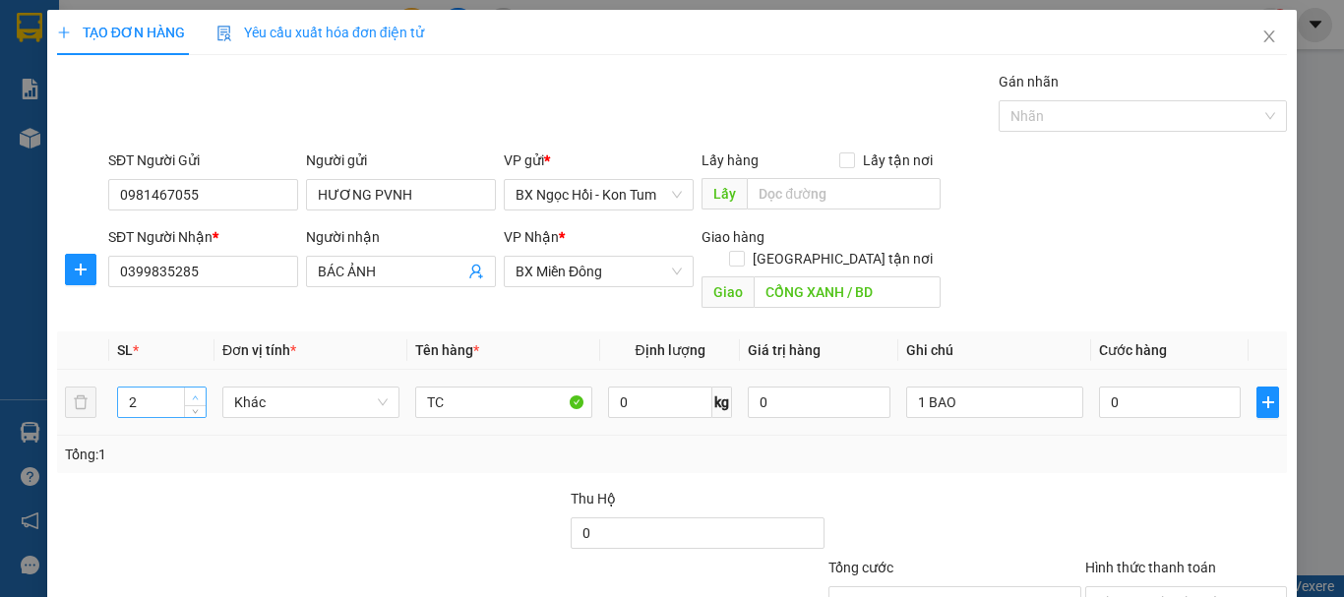
click at [194, 392] on span "up" at bounding box center [196, 398] width 12 height 12
click at [1153, 387] on input "0" at bounding box center [1170, 402] width 142 height 31
type input "1"
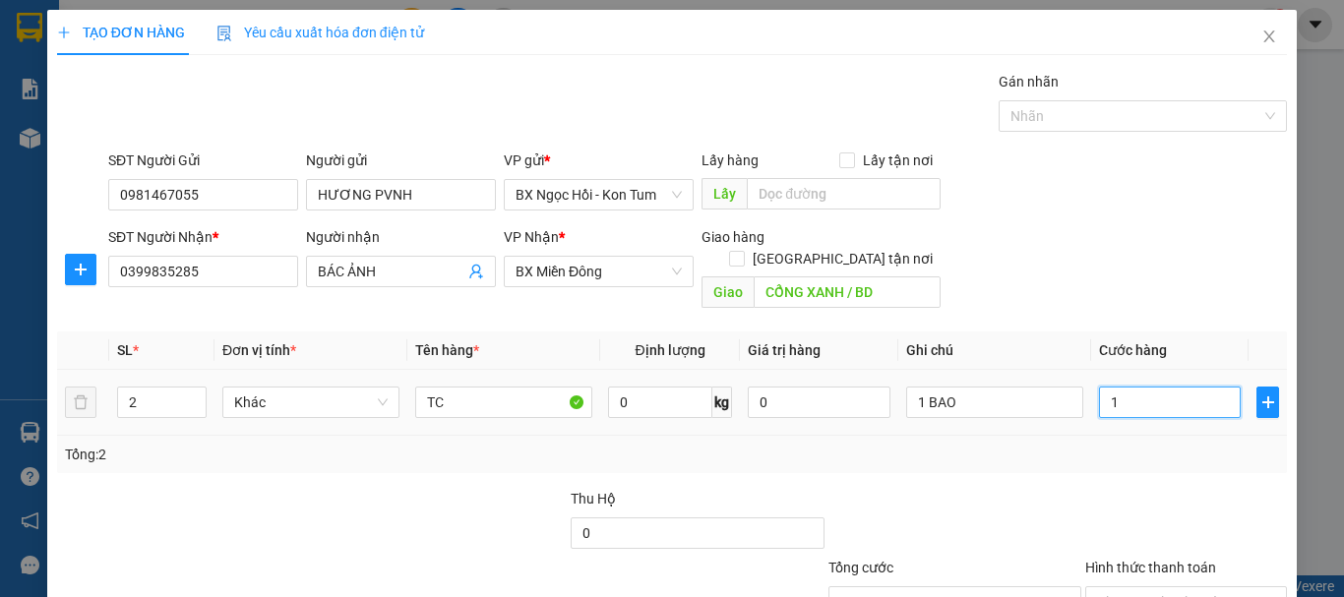
type input "15"
type input "150"
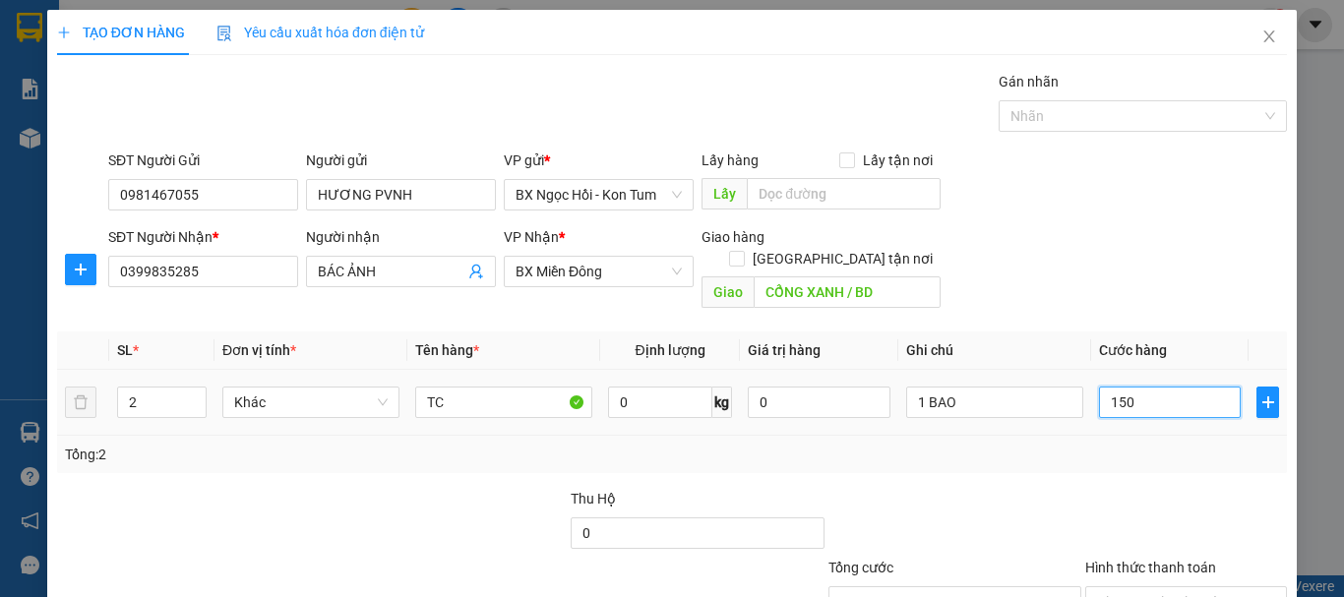
type input "150"
type input "15"
type input "1"
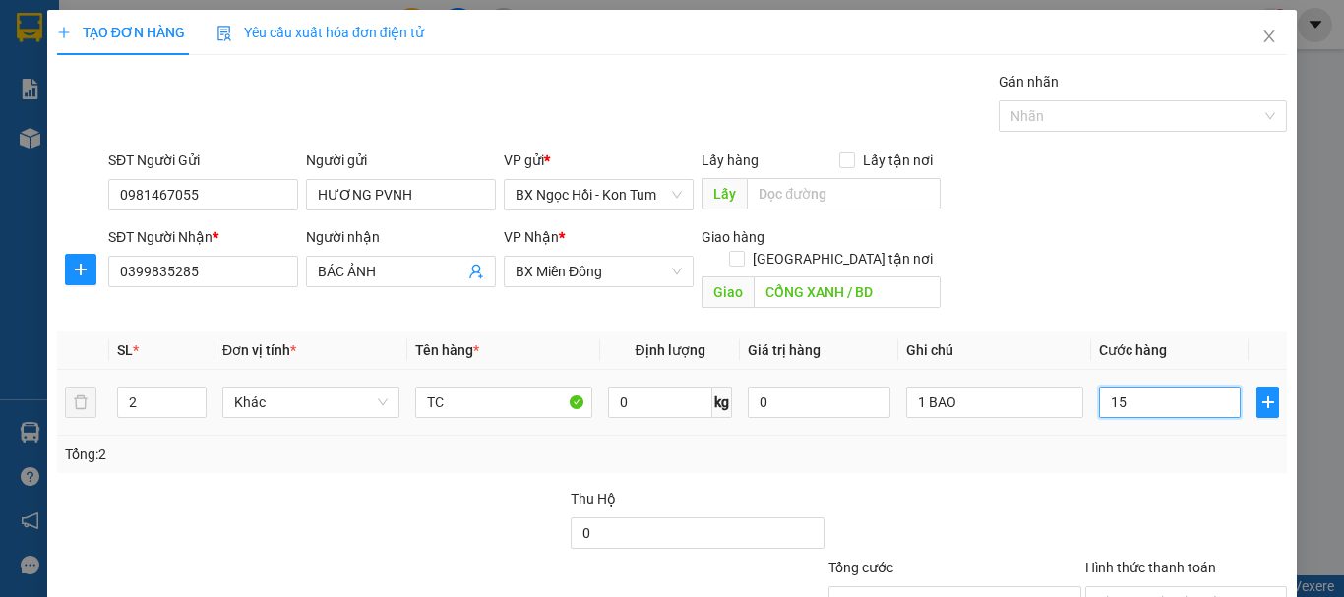
type input "1"
type input "0"
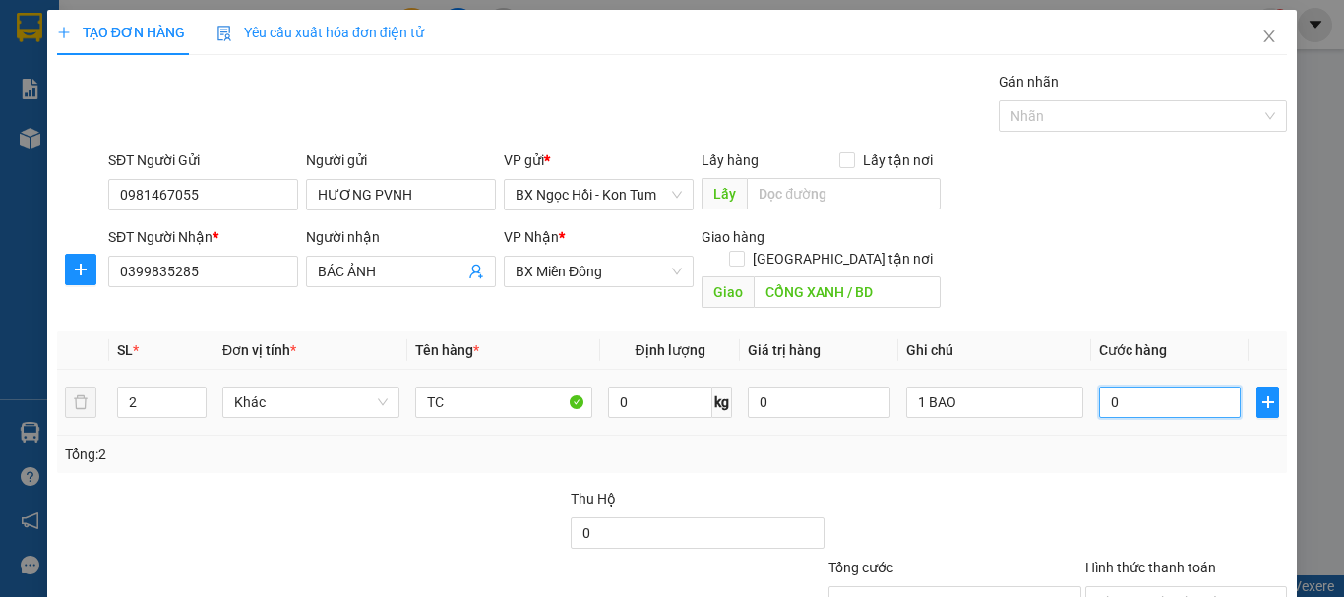
type input "01"
type input "1"
type input "016"
type input "16"
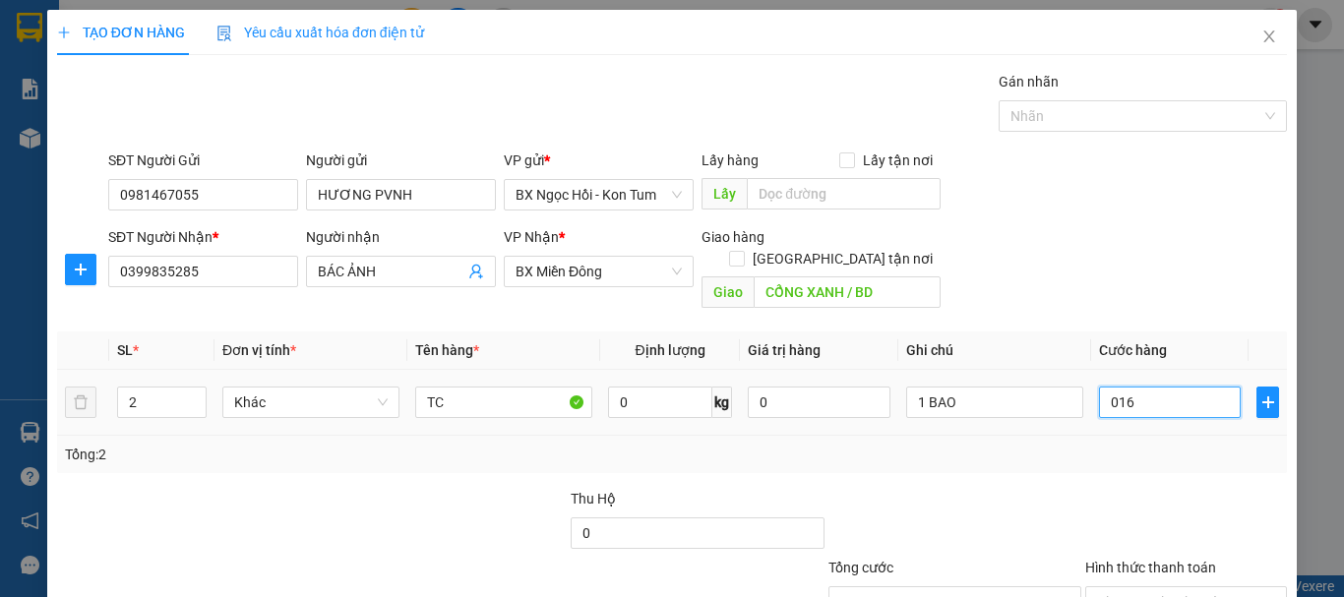
type input "16"
type input "0.160"
type input "160"
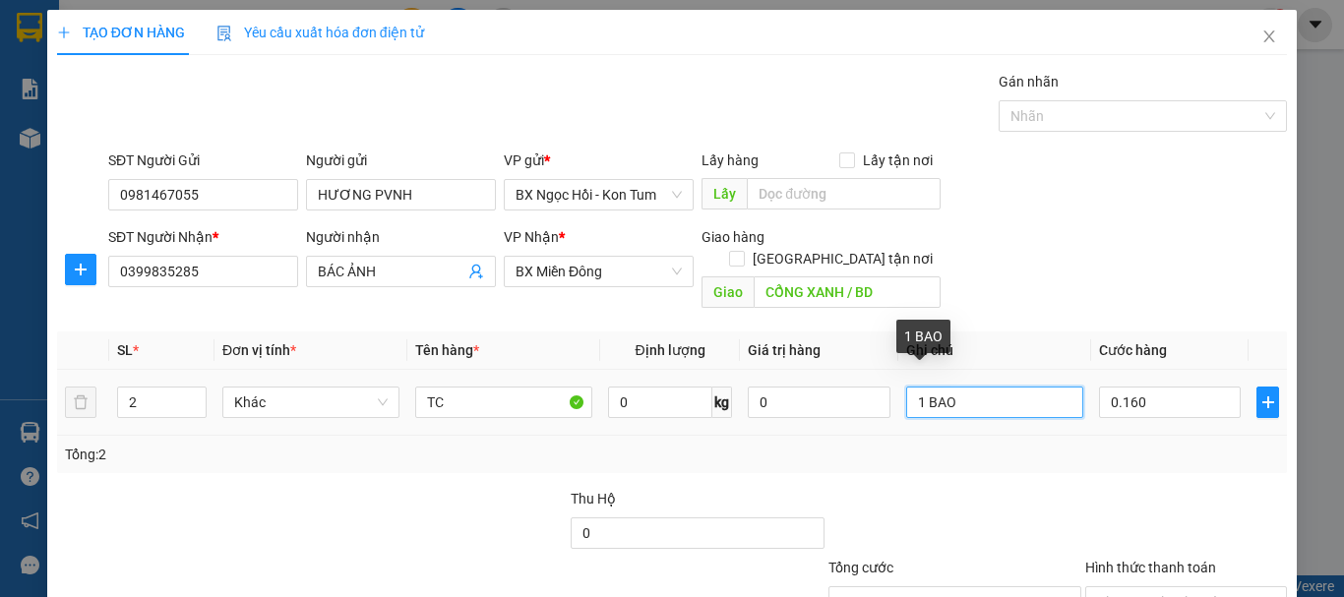
type input "160.000"
click at [929, 387] on input "1 BAO" at bounding box center [994, 402] width 177 height 31
click at [914, 387] on input "1 BAO" at bounding box center [994, 402] width 177 height 31
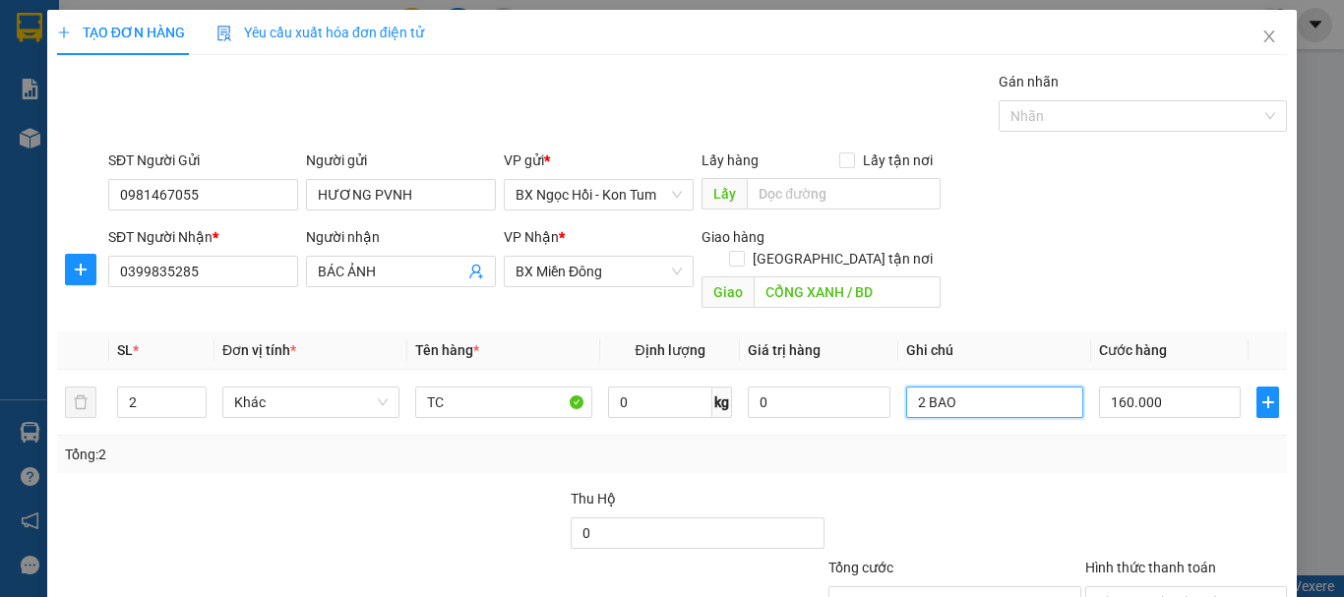
type input "2 BAO"
click at [1299, 496] on div "TẠO ĐƠN HÀNG Yêu cầu xuất hóa đơn điện tử Transit Pickup Surcharge Ids Transit …" at bounding box center [672, 298] width 1344 height 597
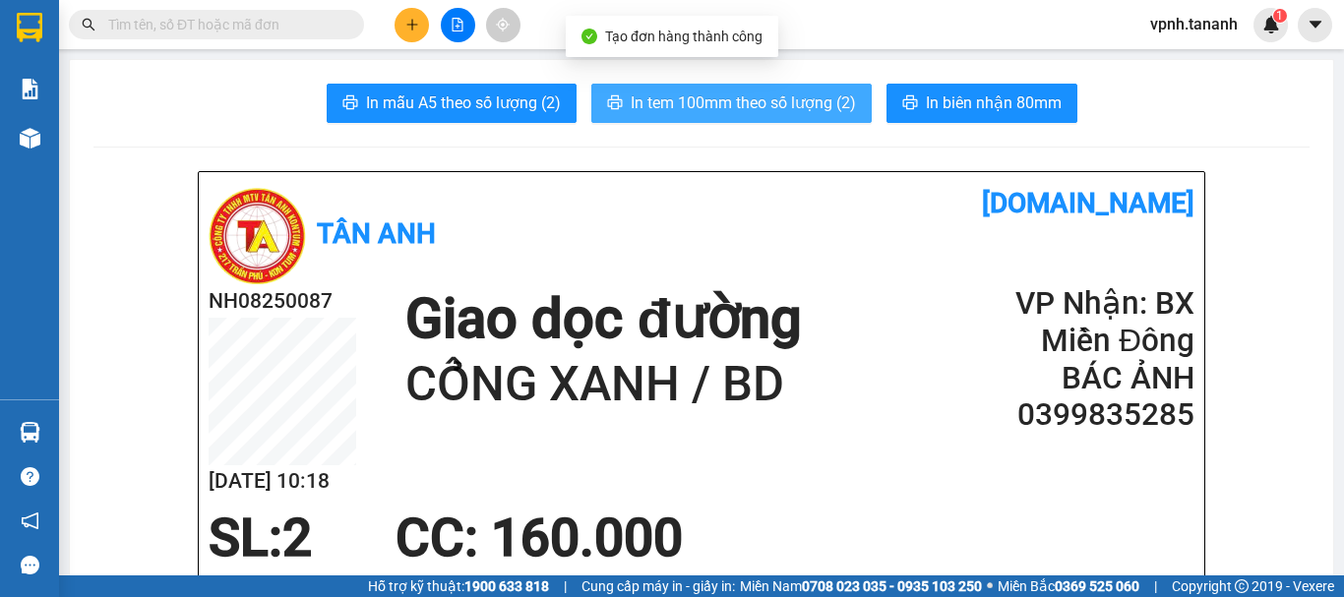
click at [725, 87] on button "In tem 100mm theo số lượng (2)" at bounding box center [731, 103] width 280 height 39
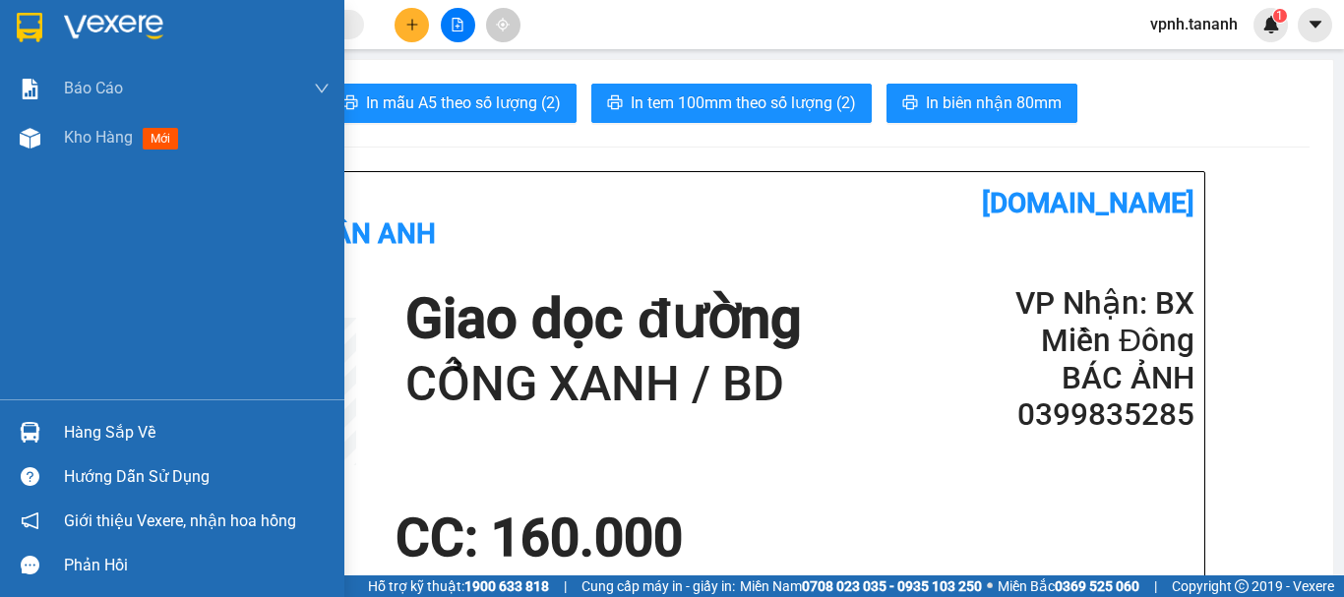
click at [21, 28] on img at bounding box center [30, 28] width 26 height 30
